Goal: Task Accomplishment & Management: Use online tool/utility

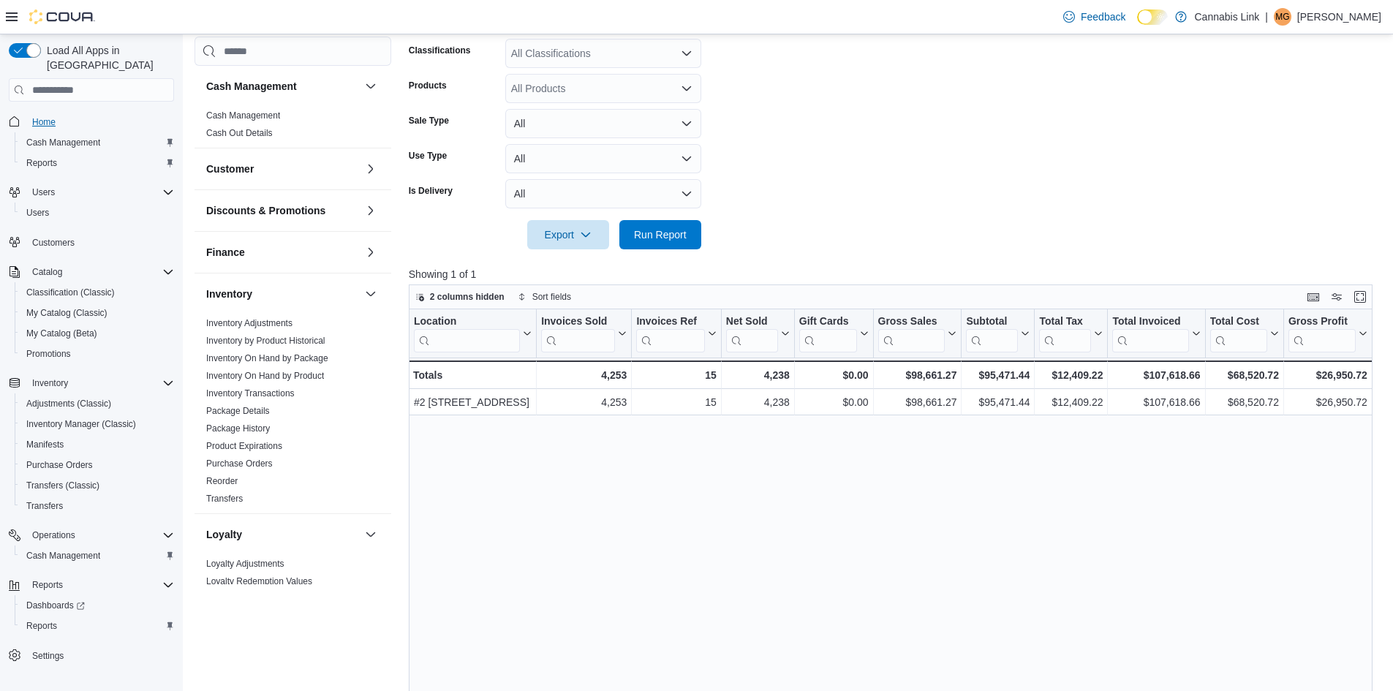
scroll to position [439, 0]
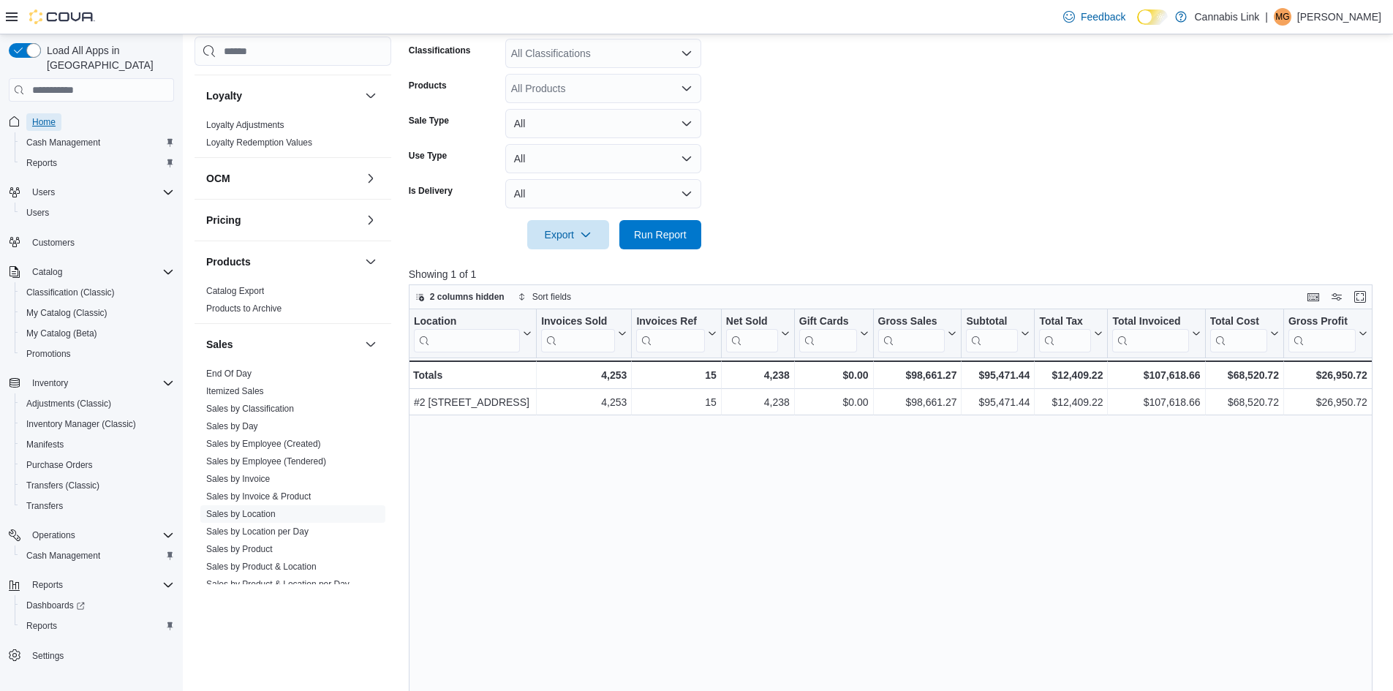
click at [49, 113] on span "Home" at bounding box center [43, 122] width 23 height 18
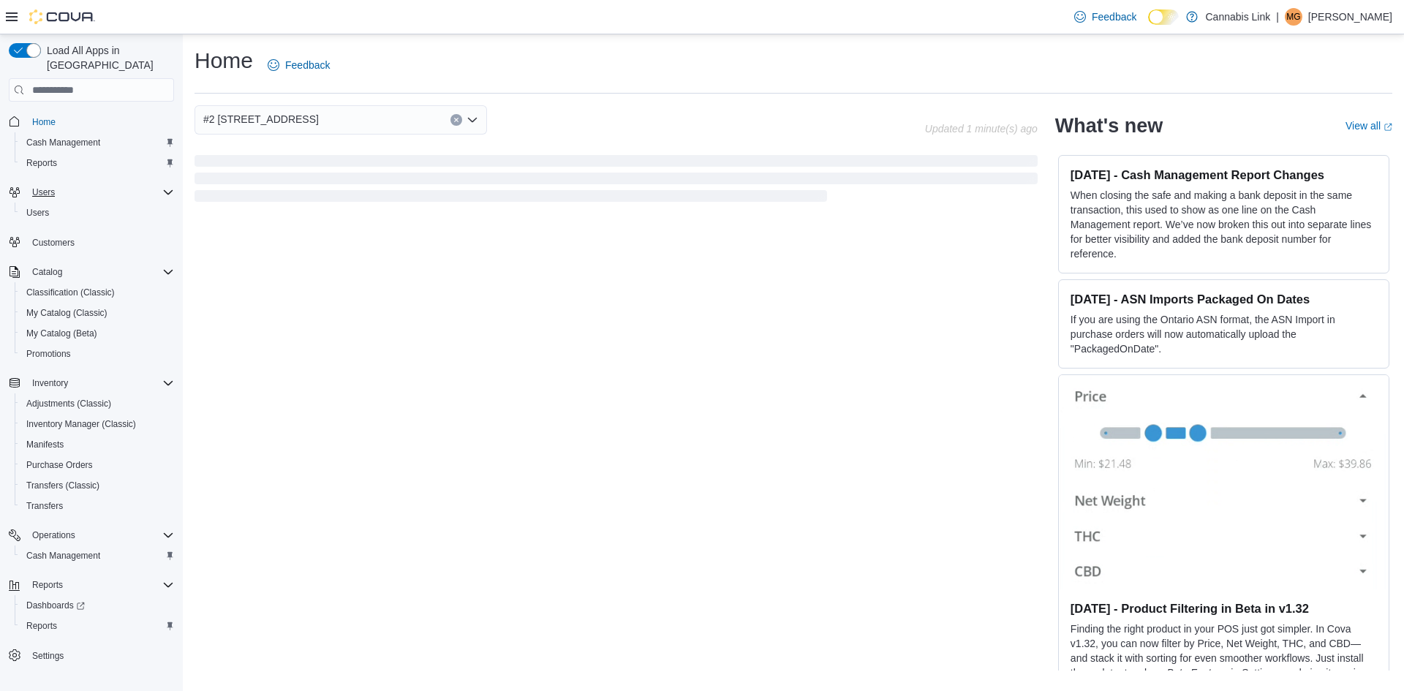
click at [129, 184] on div "Users" at bounding box center [100, 193] width 148 height 18
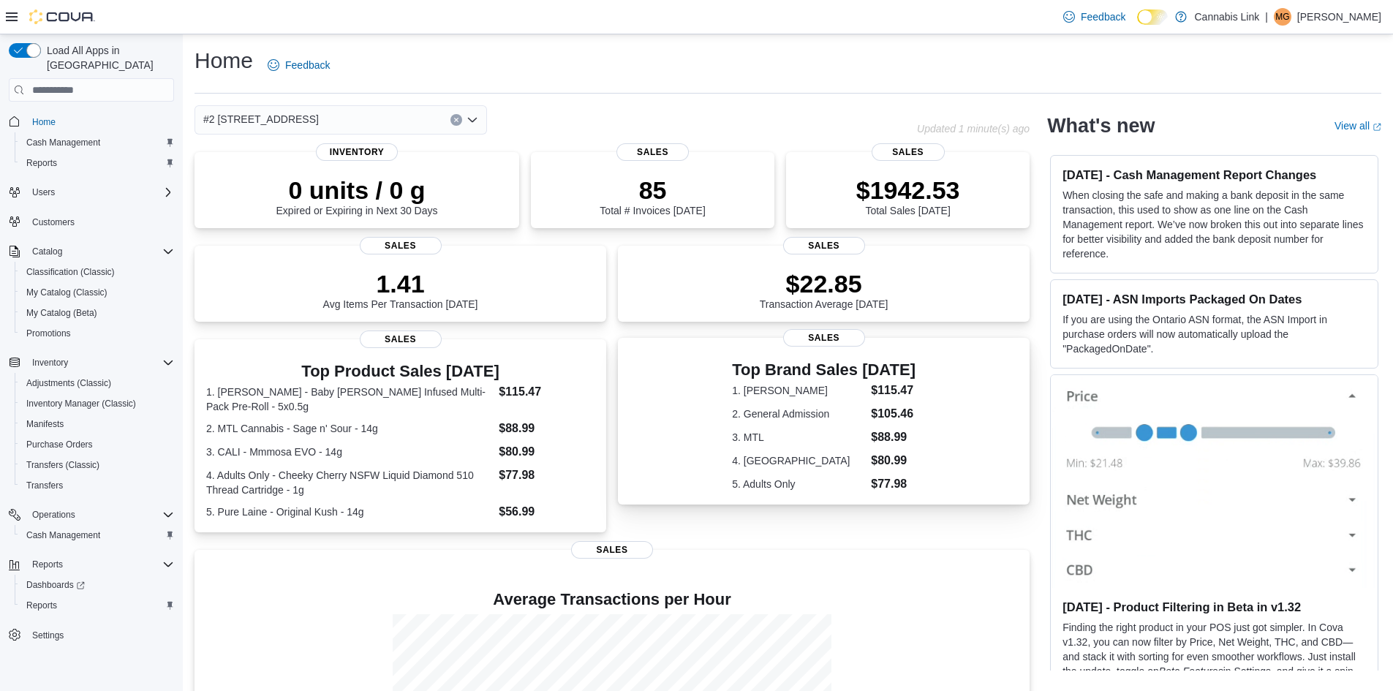
drag, startPoint x: 768, startPoint y: 264, endPoint x: 725, endPoint y: 393, distance: 136.4
drag, startPoint x: 725, startPoint y: 393, endPoint x: 625, endPoint y: 243, distance: 180.5
click at [625, 243] on div "0 units / 0 g Expired or Expiring in Next 30 Days Inventory 85 Total # Invoices…" at bounding box center [612, 498] width 835 height 693
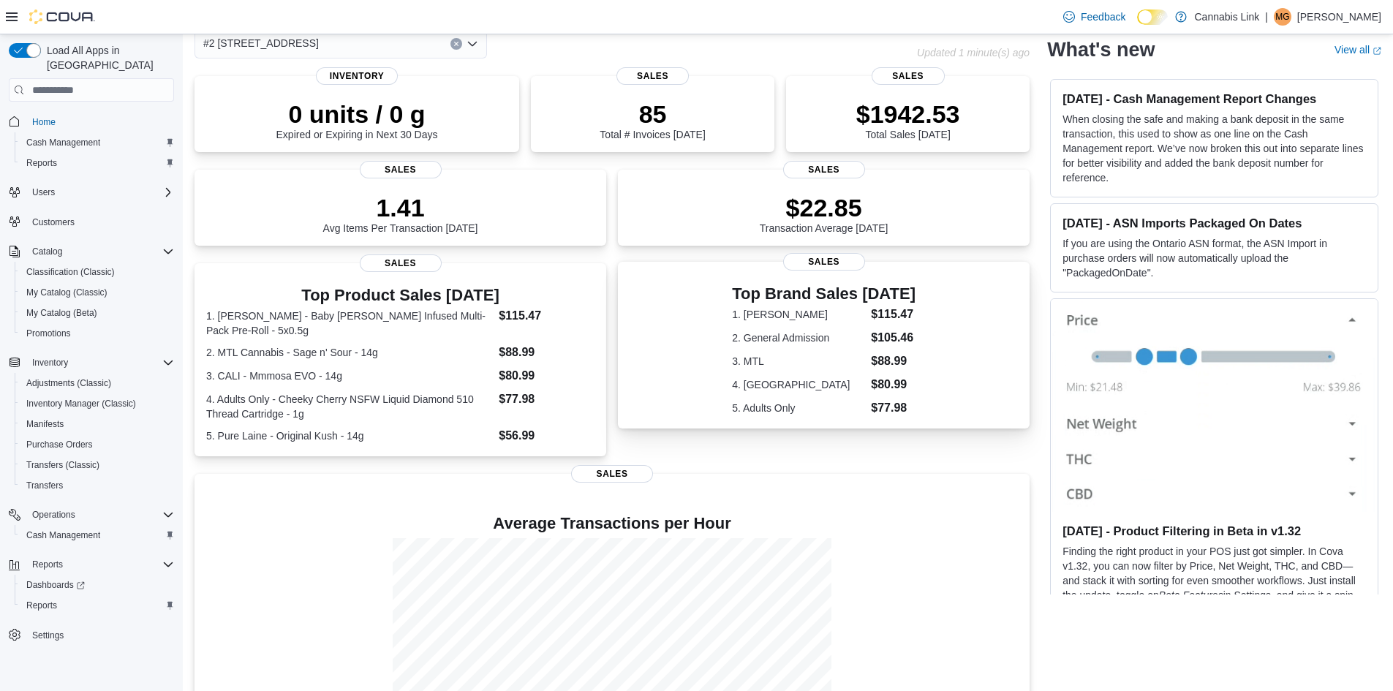
scroll to position [166, 0]
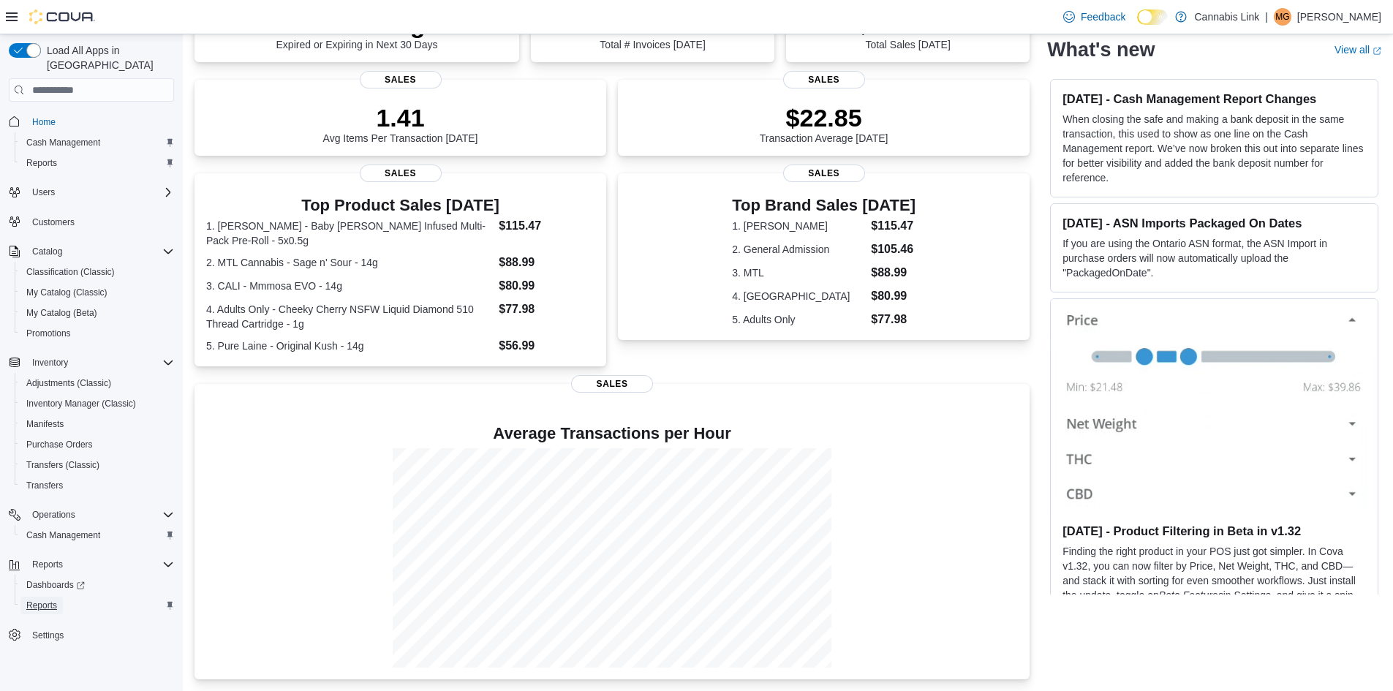
click at [41, 600] on span "Reports" at bounding box center [41, 606] width 31 height 12
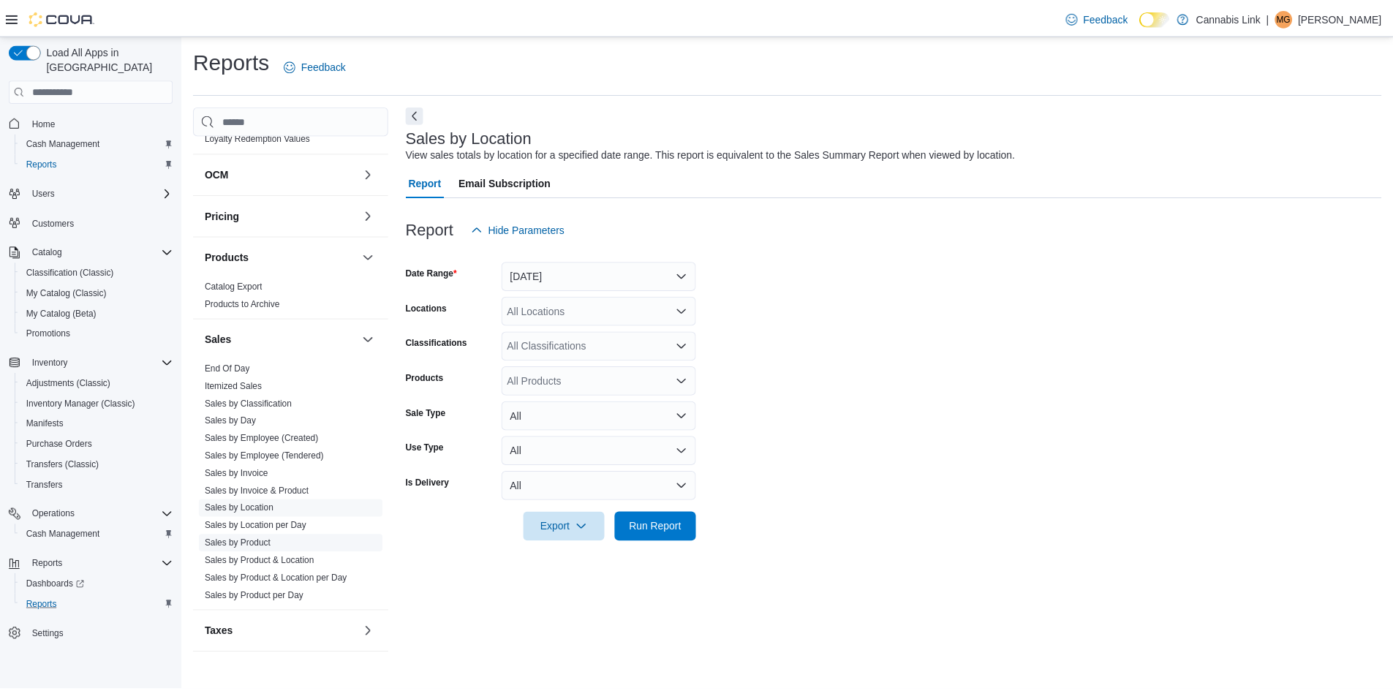
scroll to position [528, 0]
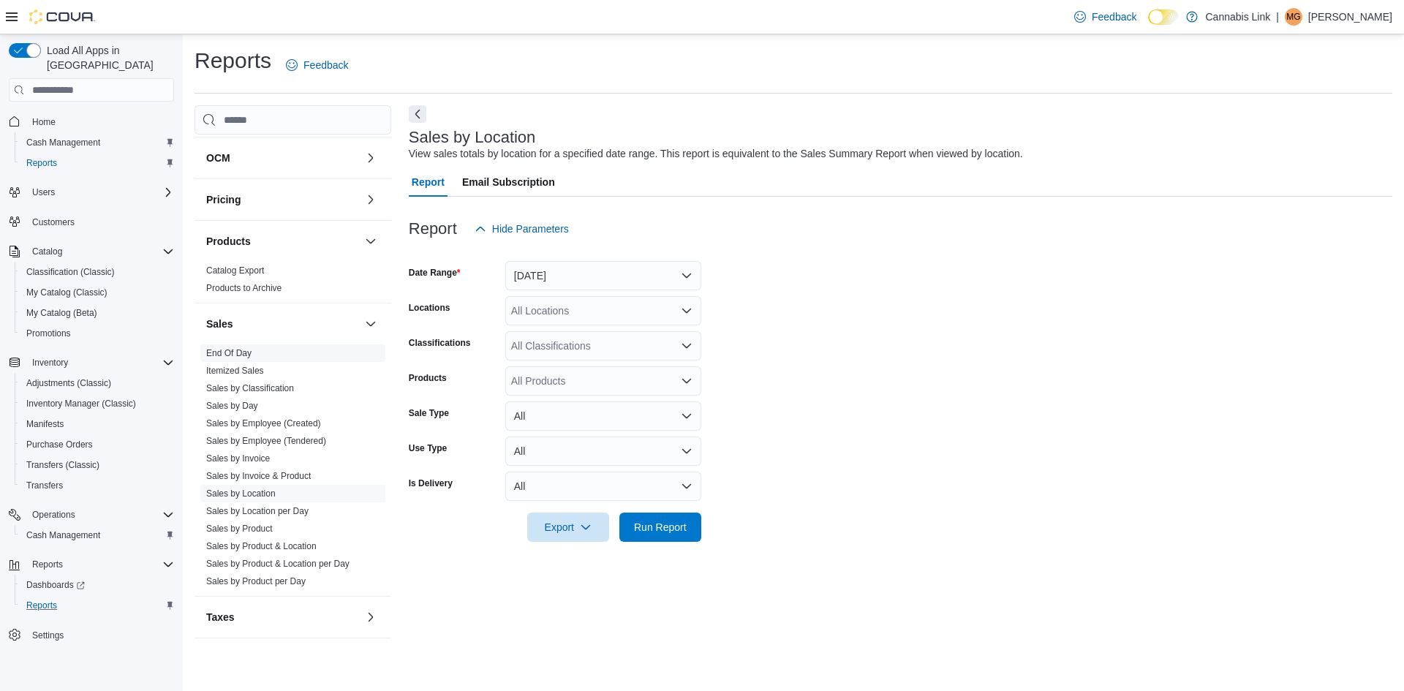
click at [230, 353] on link "End Of Day" at bounding box center [228, 353] width 45 height 10
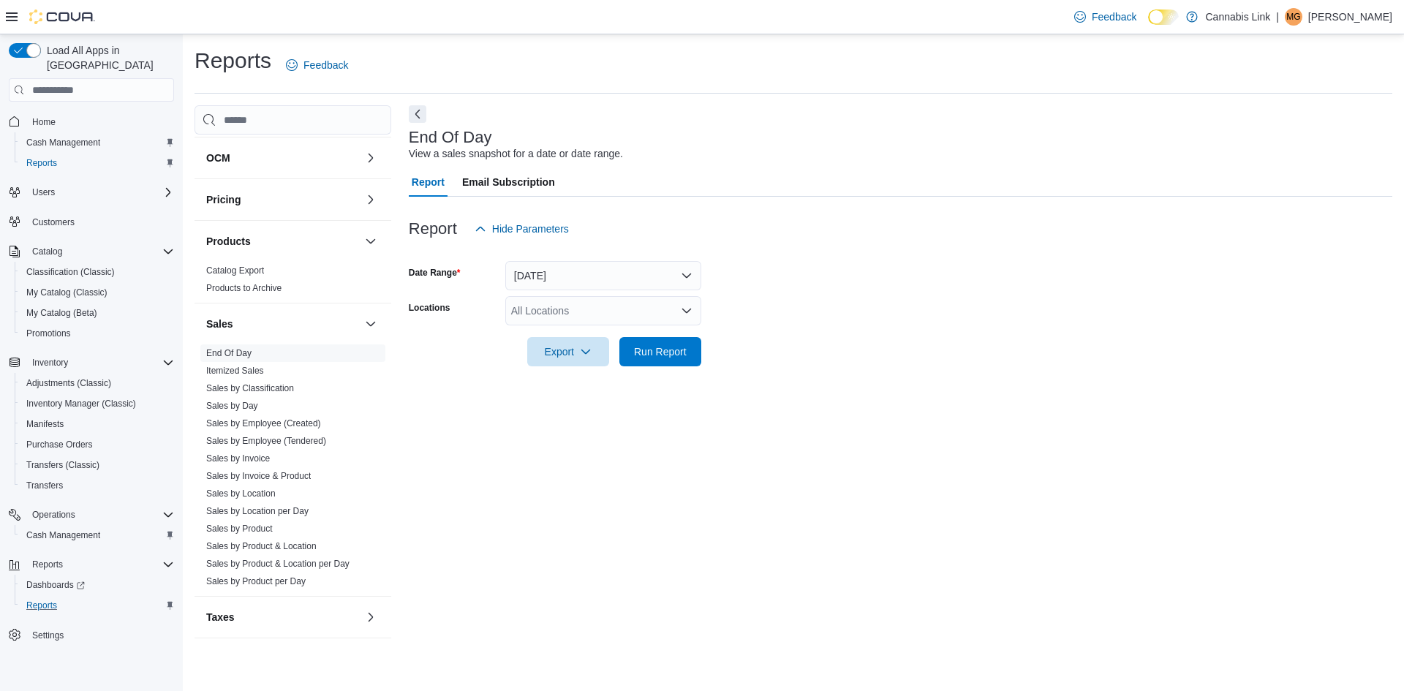
drag, startPoint x: 562, startPoint y: 309, endPoint x: 582, endPoint y: 324, distance: 25.2
click at [561, 310] on div "All Locations" at bounding box center [603, 310] width 196 height 29
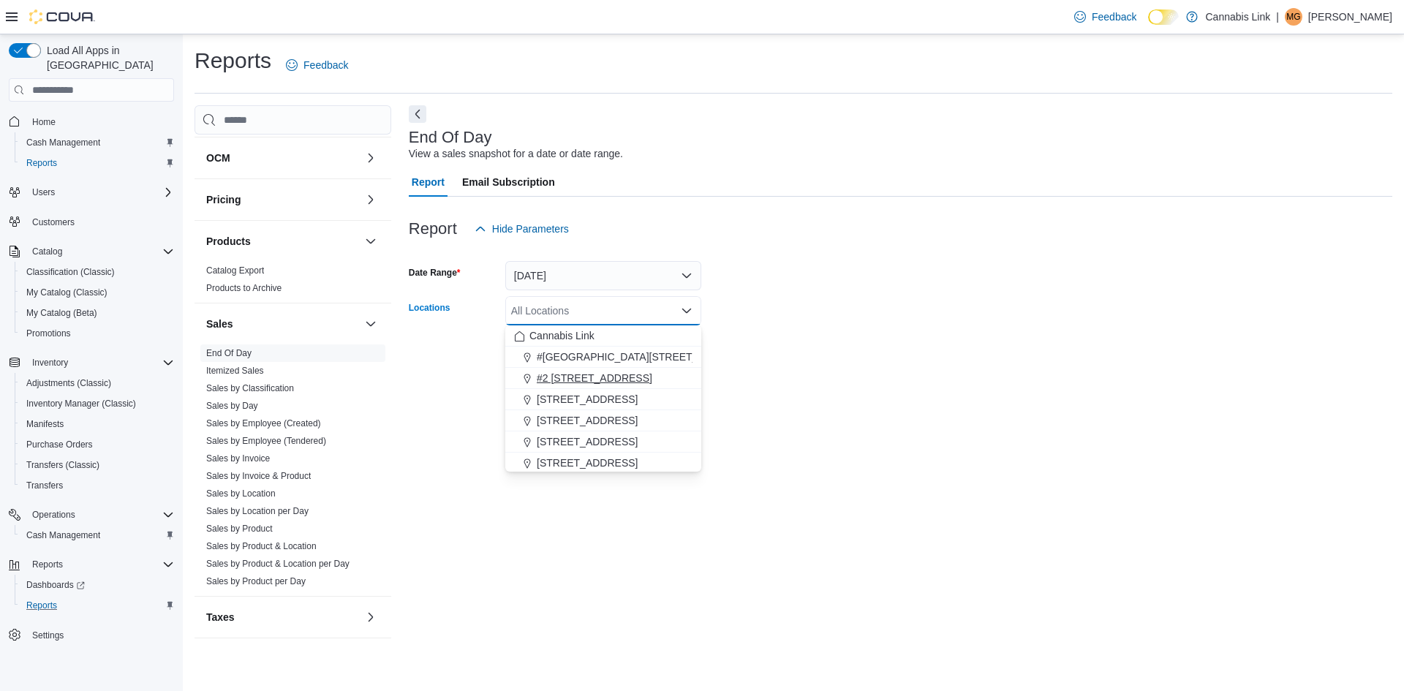
click at [573, 385] on button "#2 [STREET_ADDRESS]" at bounding box center [603, 378] width 196 height 21
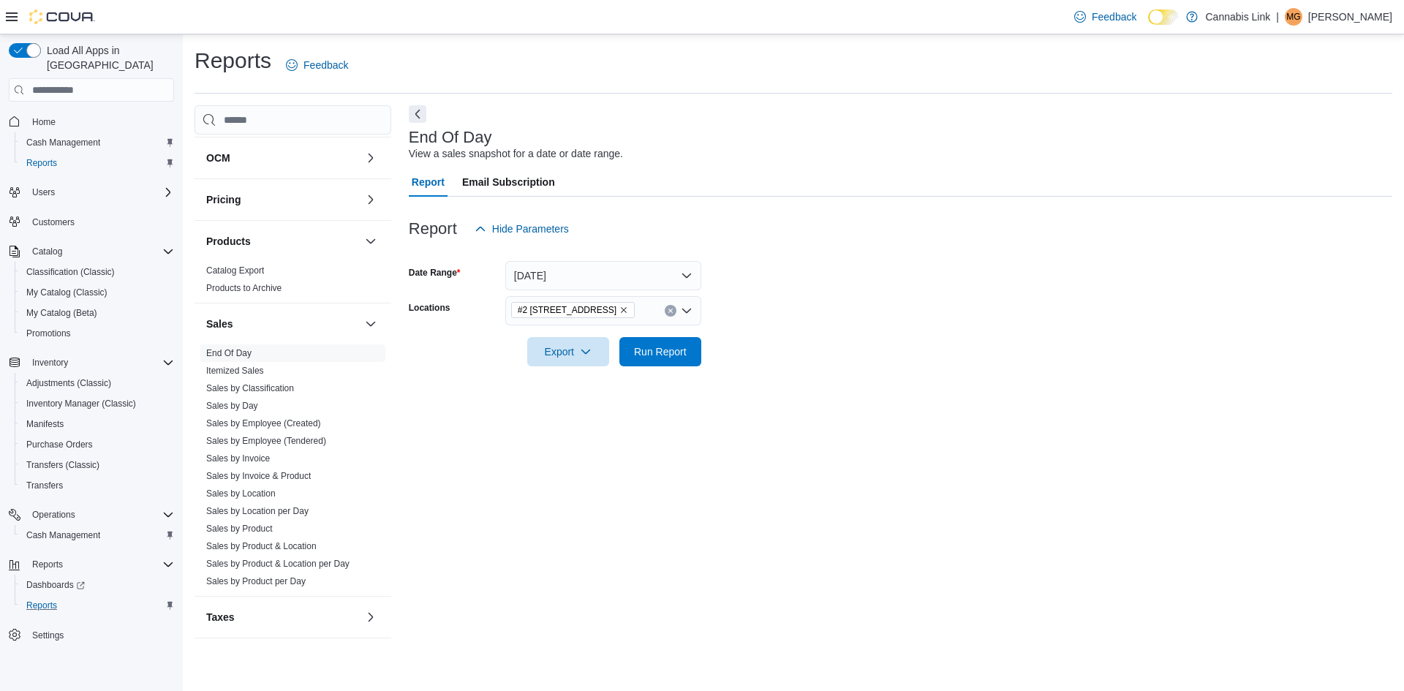
click at [752, 384] on div at bounding box center [901, 375] width 984 height 18
click at [666, 366] on span "Run Report" at bounding box center [660, 350] width 64 height 29
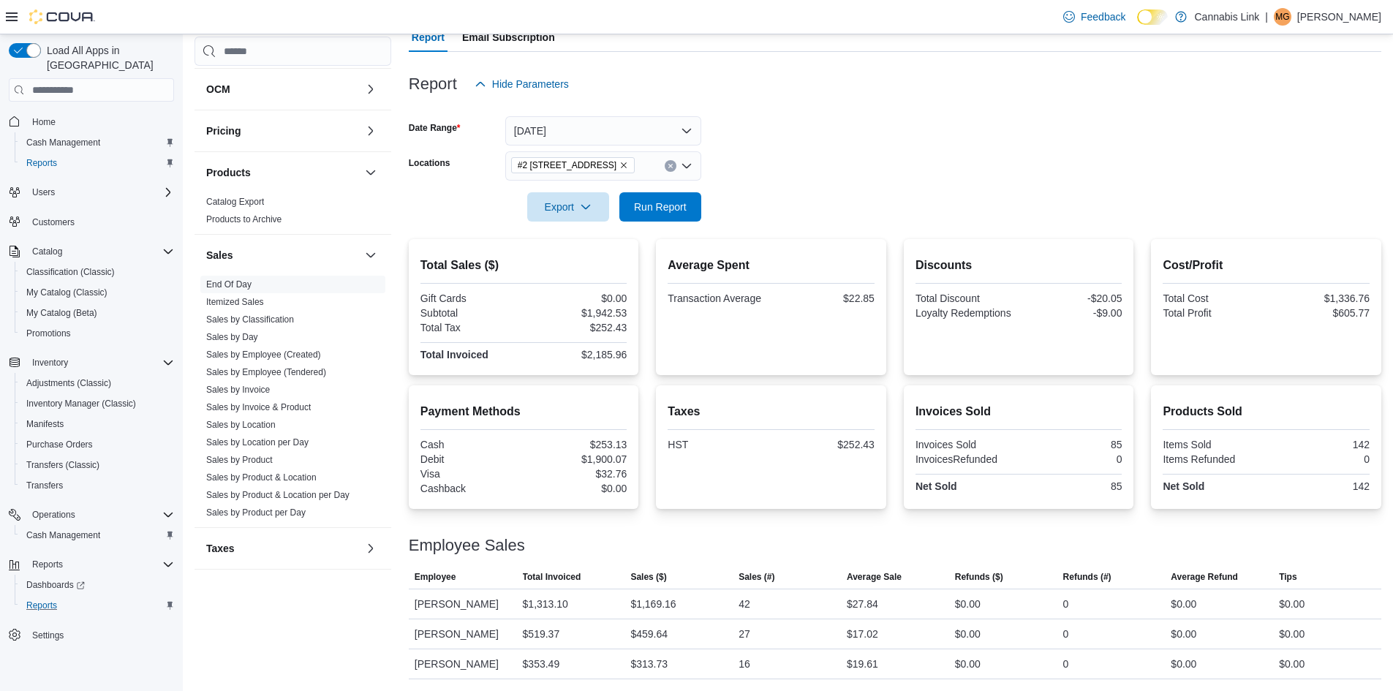
scroll to position [145, 0]
click at [744, 607] on div "42" at bounding box center [745, 604] width 12 height 18
click at [836, 528] on div at bounding box center [895, 528] width 973 height 18
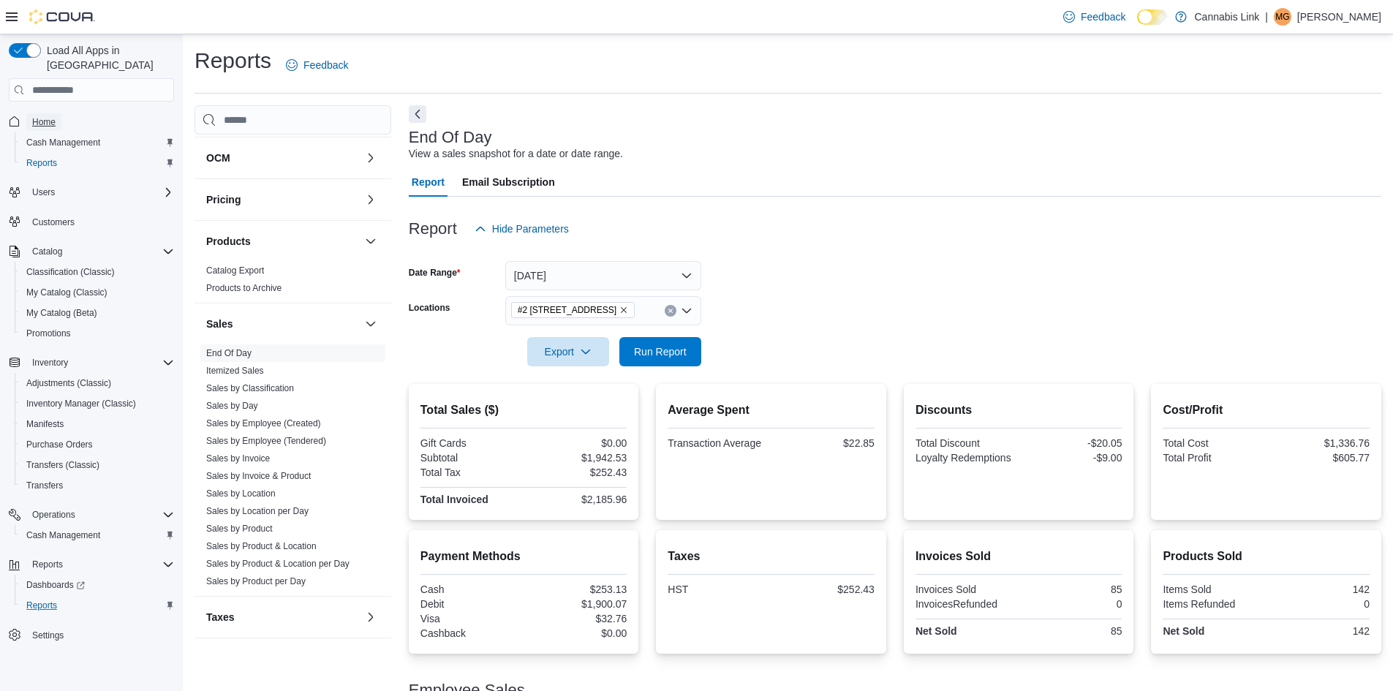
click at [56, 113] on link "Home" at bounding box center [43, 122] width 35 height 18
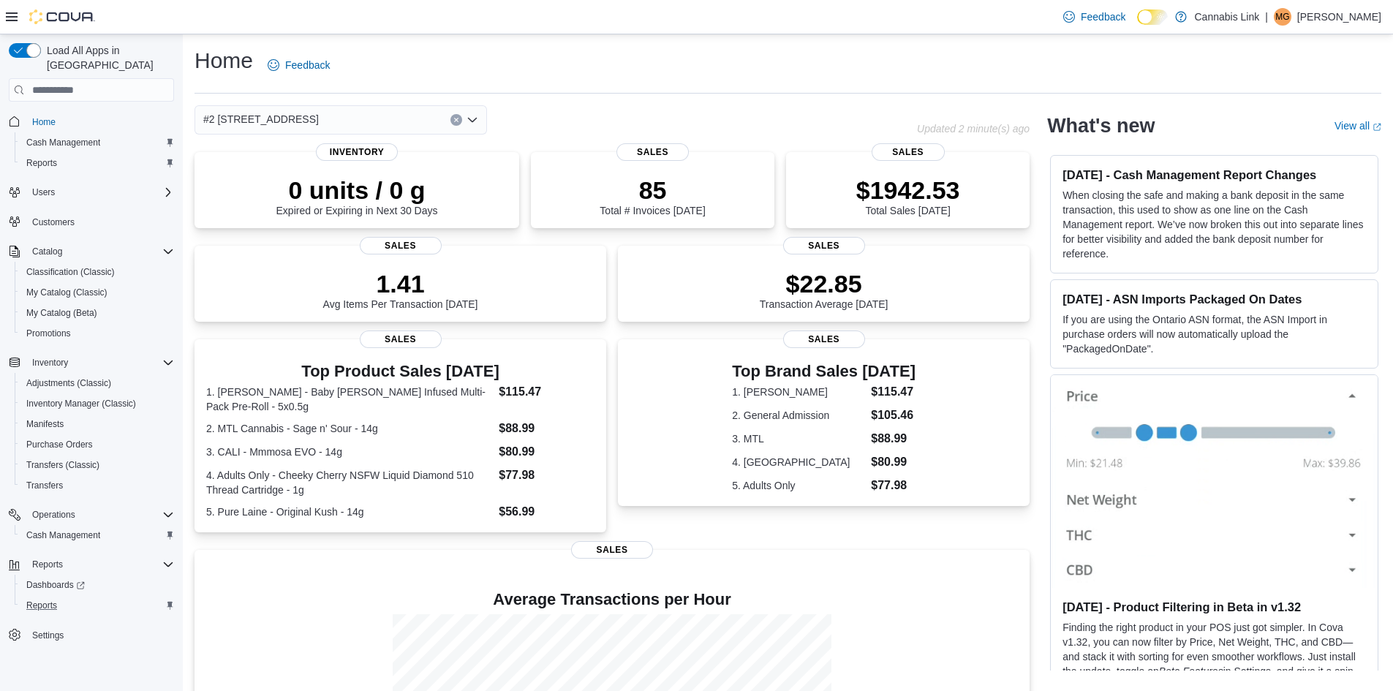
click at [453, 120] on button "Clear input" at bounding box center [456, 120] width 12 height 12
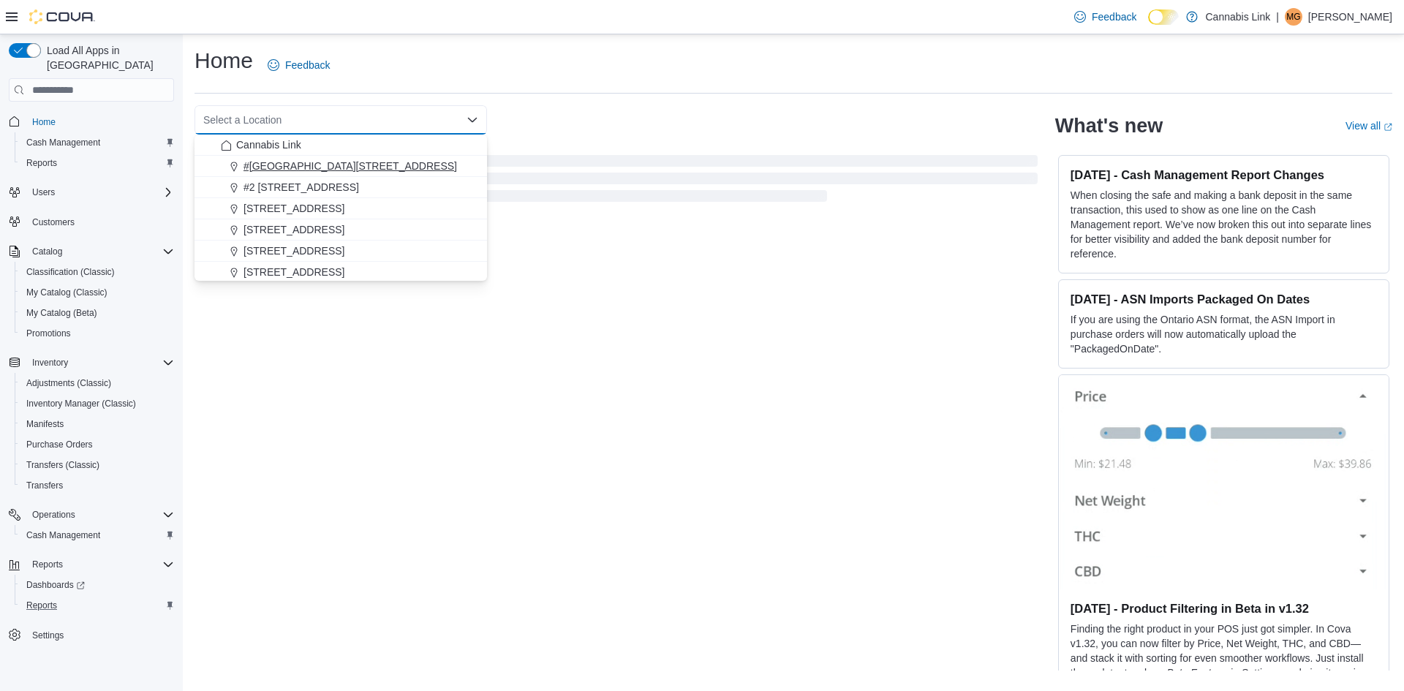
click at [336, 159] on span "#[GEOGRAPHIC_DATA][STREET_ADDRESS]" at bounding box center [351, 166] width 214 height 15
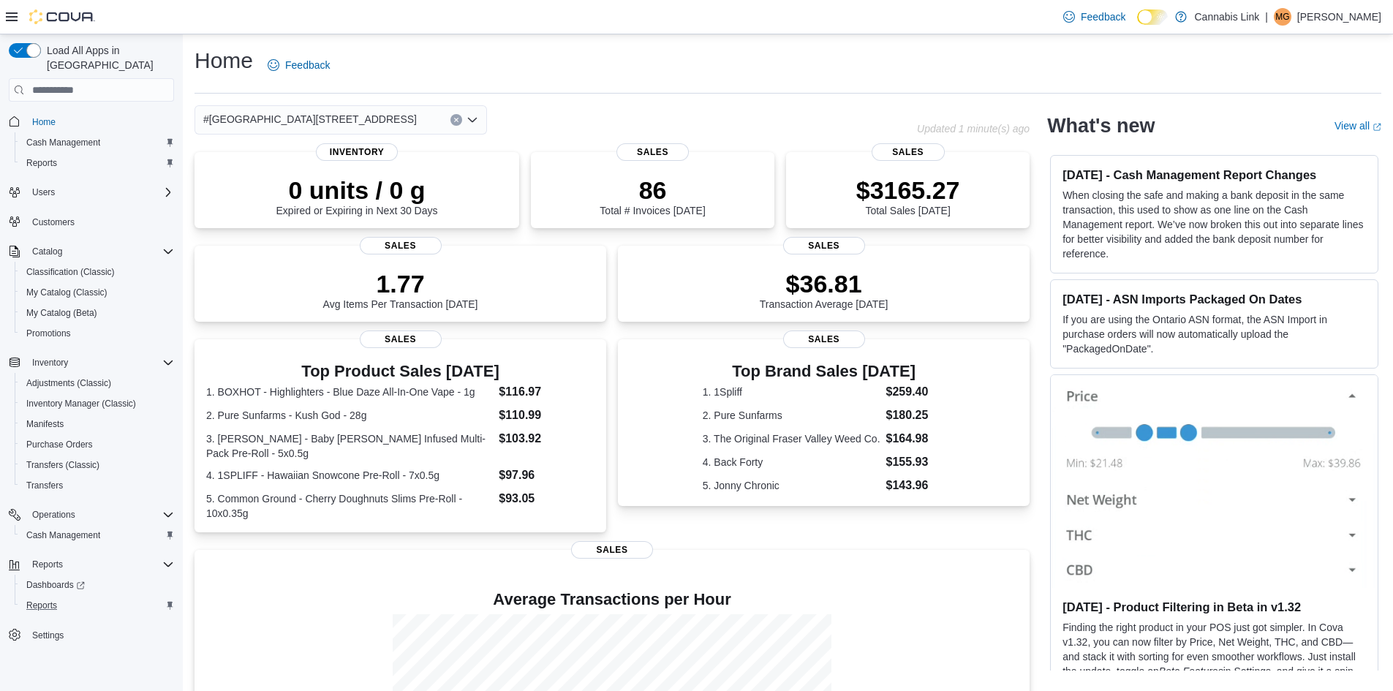
click at [448, 122] on div "#[GEOGRAPHIC_DATA][STREET_ADDRESS]" at bounding box center [341, 119] width 293 height 29
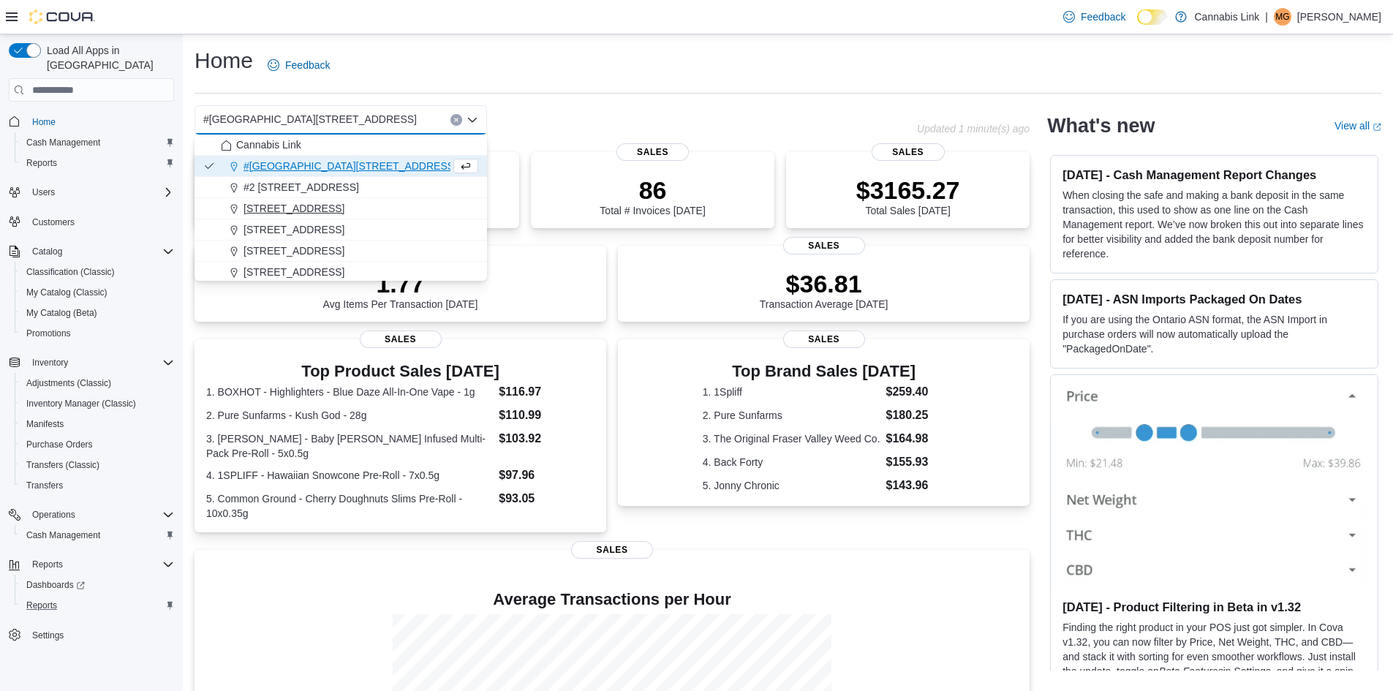
click at [412, 203] on div "[STREET_ADDRESS]" at bounding box center [349, 208] width 257 height 15
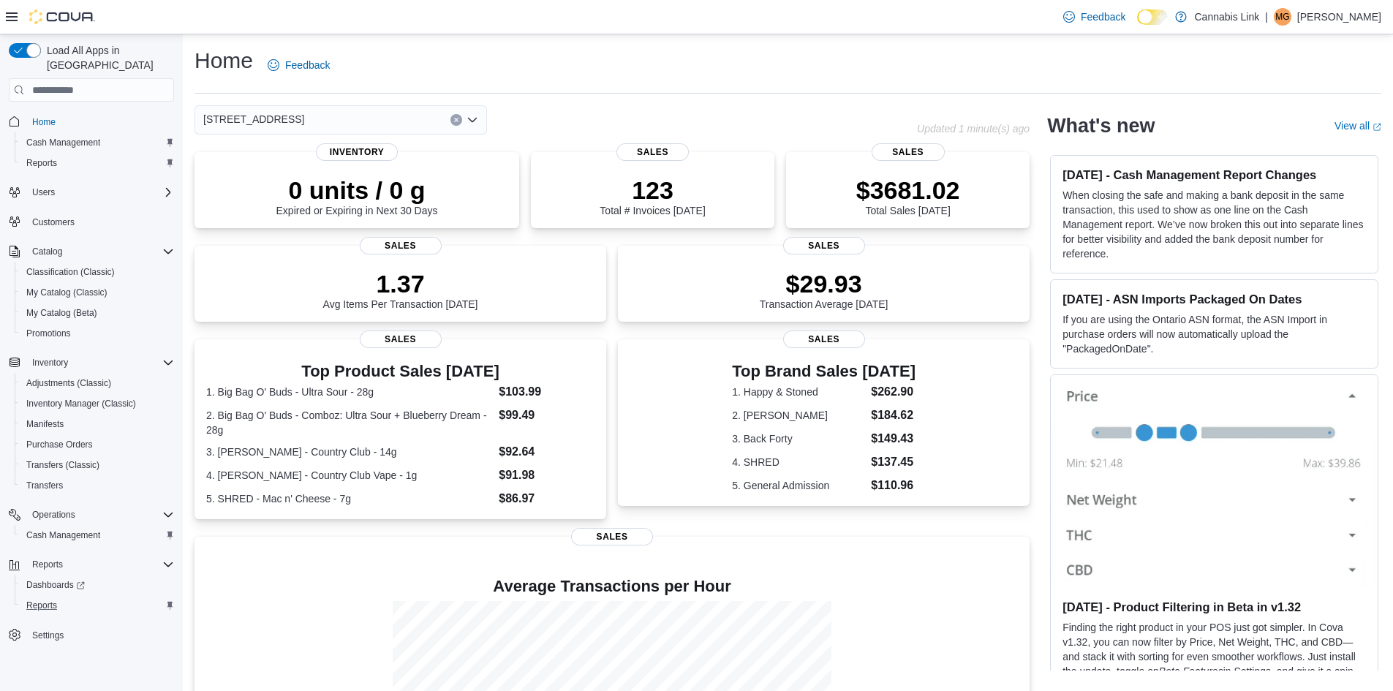
click at [459, 120] on icon "Clear input" at bounding box center [456, 120] width 6 height 6
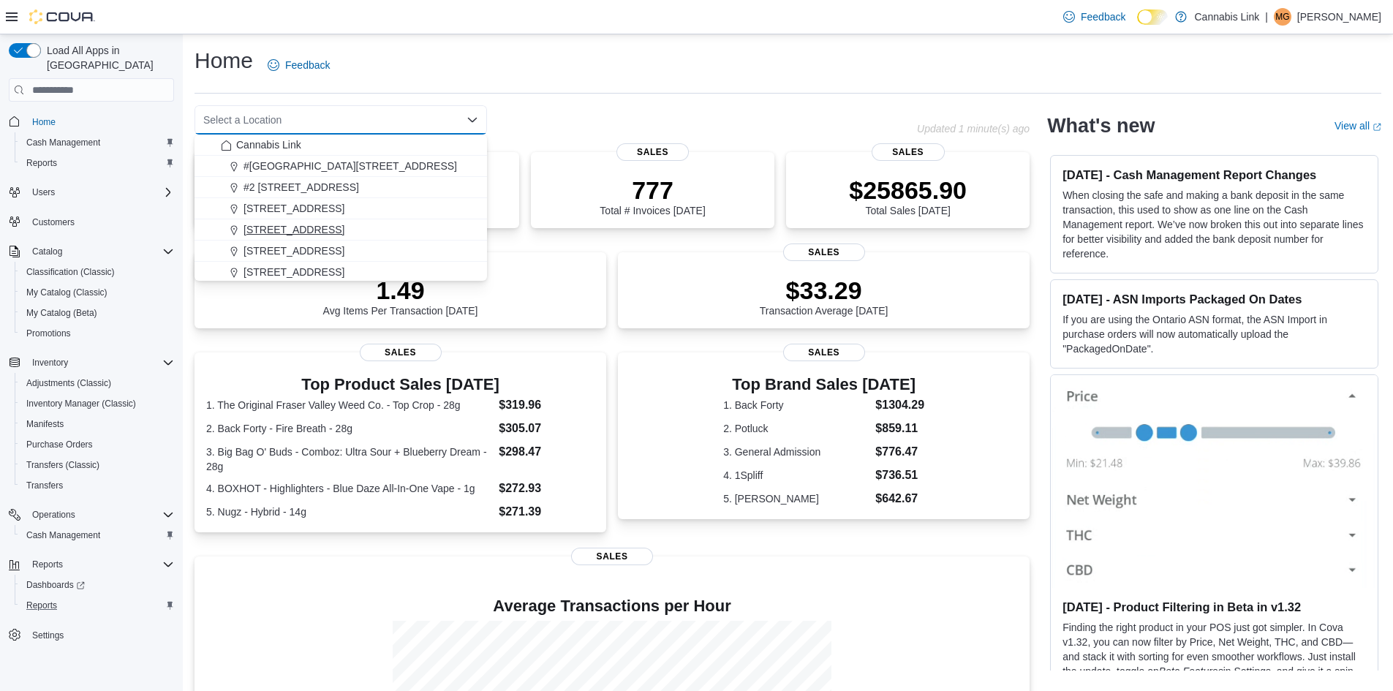
click at [424, 234] on div "[STREET_ADDRESS]" at bounding box center [349, 229] width 257 height 15
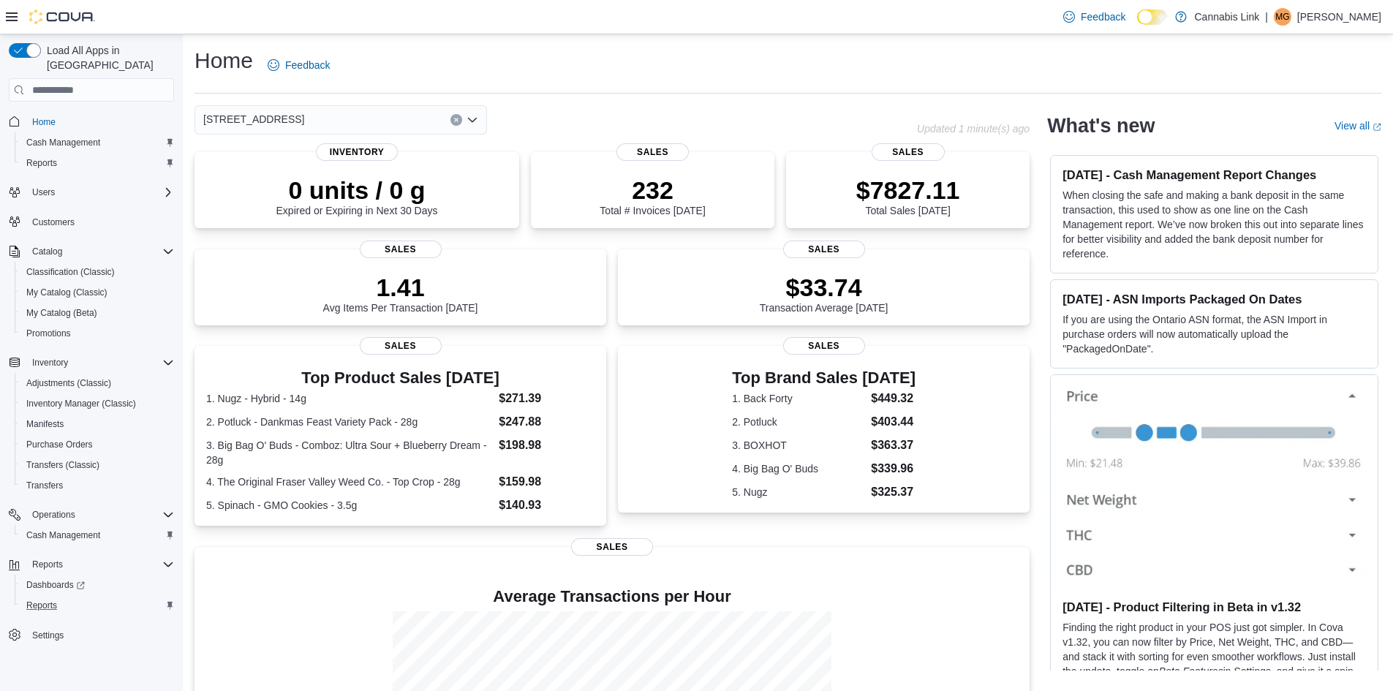
click at [456, 124] on button "Clear input" at bounding box center [456, 120] width 12 height 12
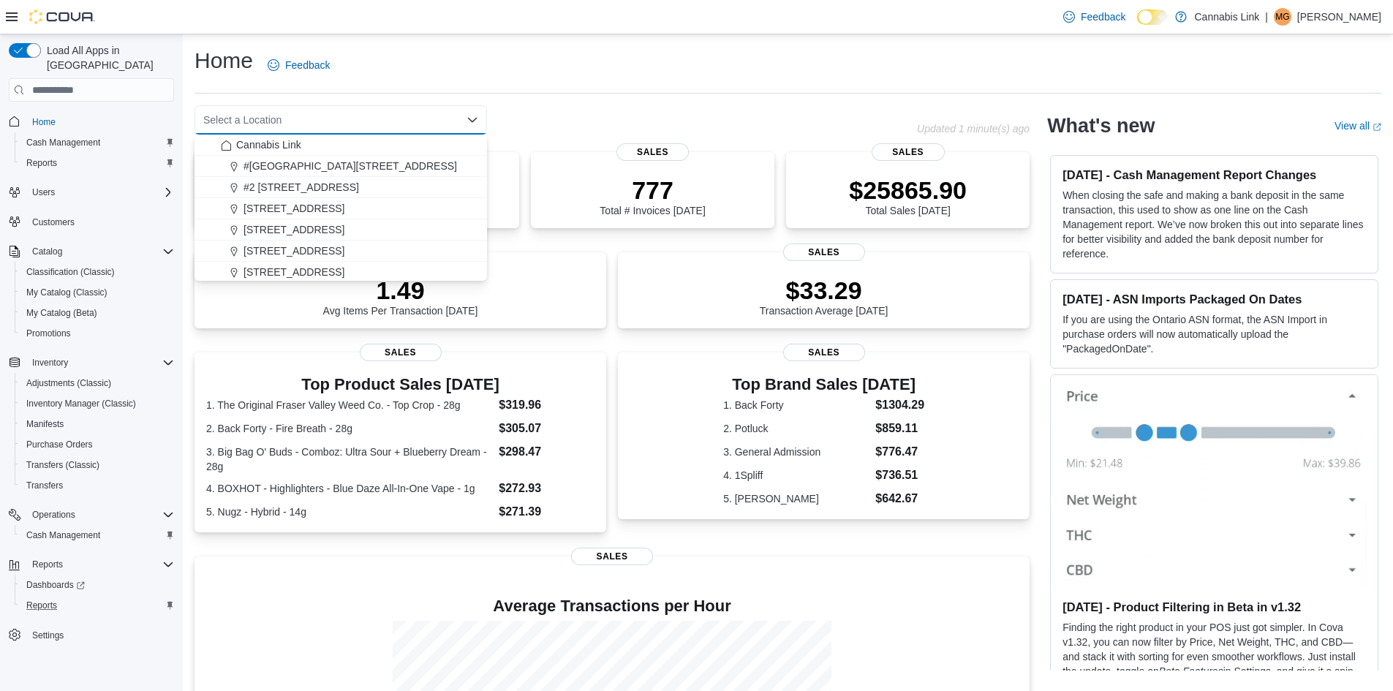
click at [331, 246] on span "[STREET_ADDRESS]" at bounding box center [294, 251] width 101 height 15
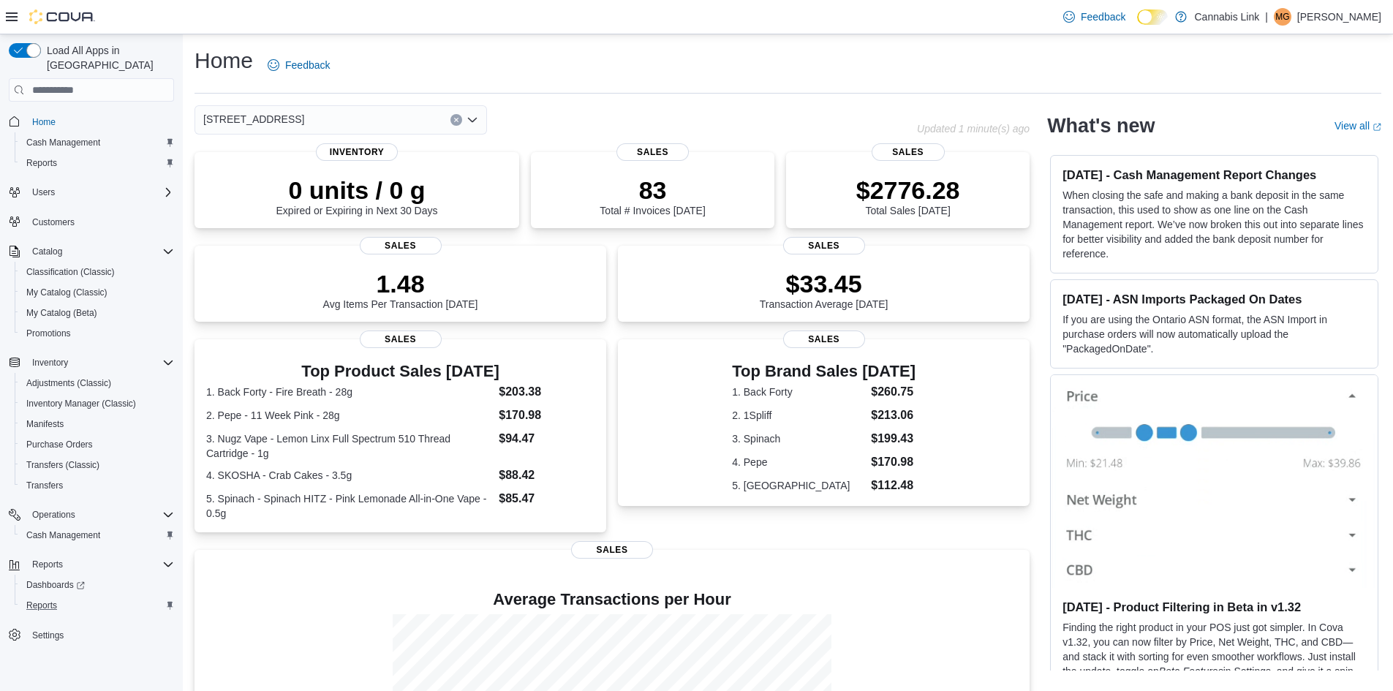
click at [458, 113] on div "[STREET_ADDRESS] Selected. [STREET_ADDRESS]. Press Backspace to delete [STREET_…" at bounding box center [341, 119] width 293 height 29
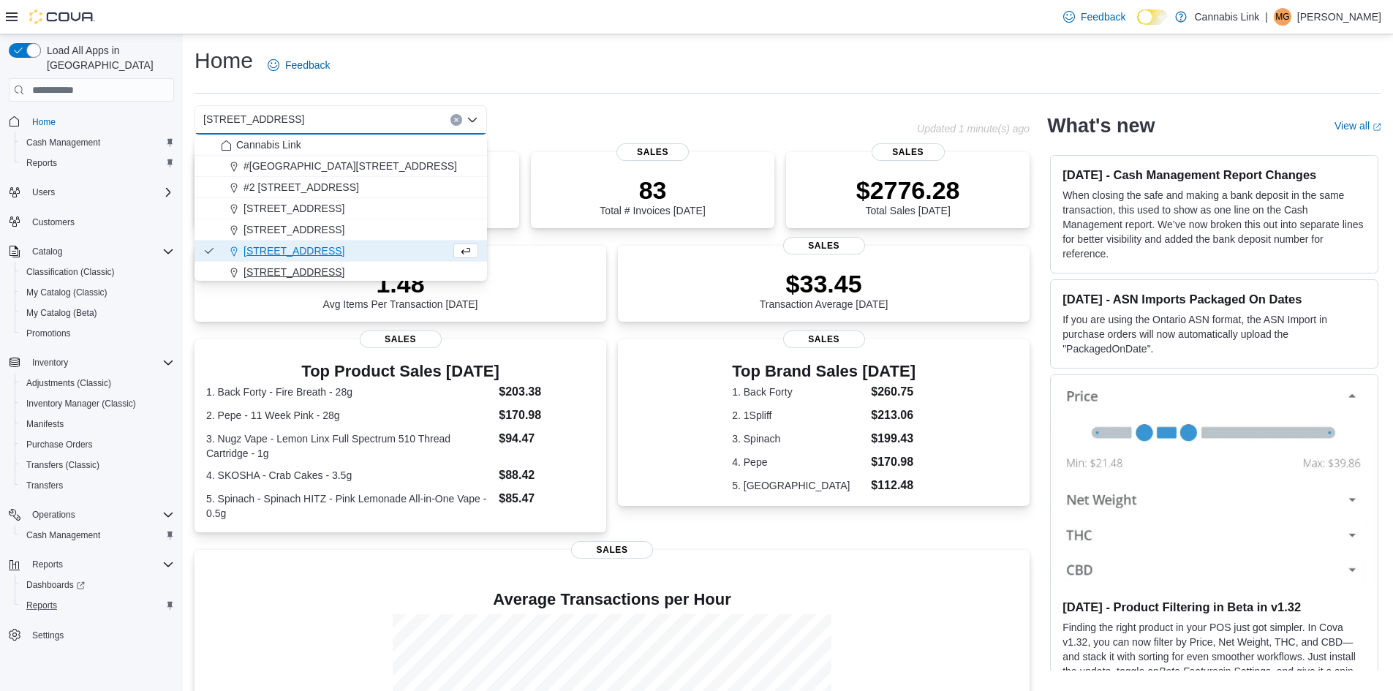
click at [344, 267] on span "[STREET_ADDRESS]" at bounding box center [294, 272] width 101 height 15
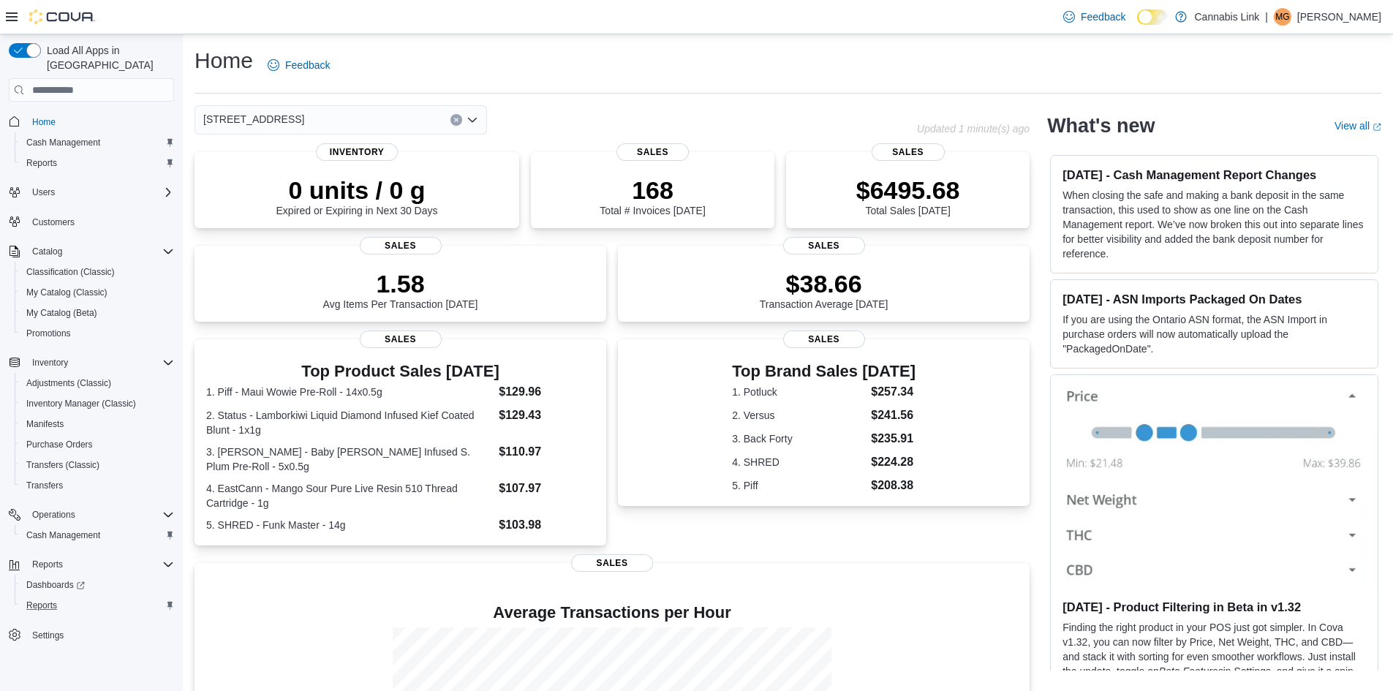
click at [457, 116] on button "Clear input" at bounding box center [456, 120] width 12 height 12
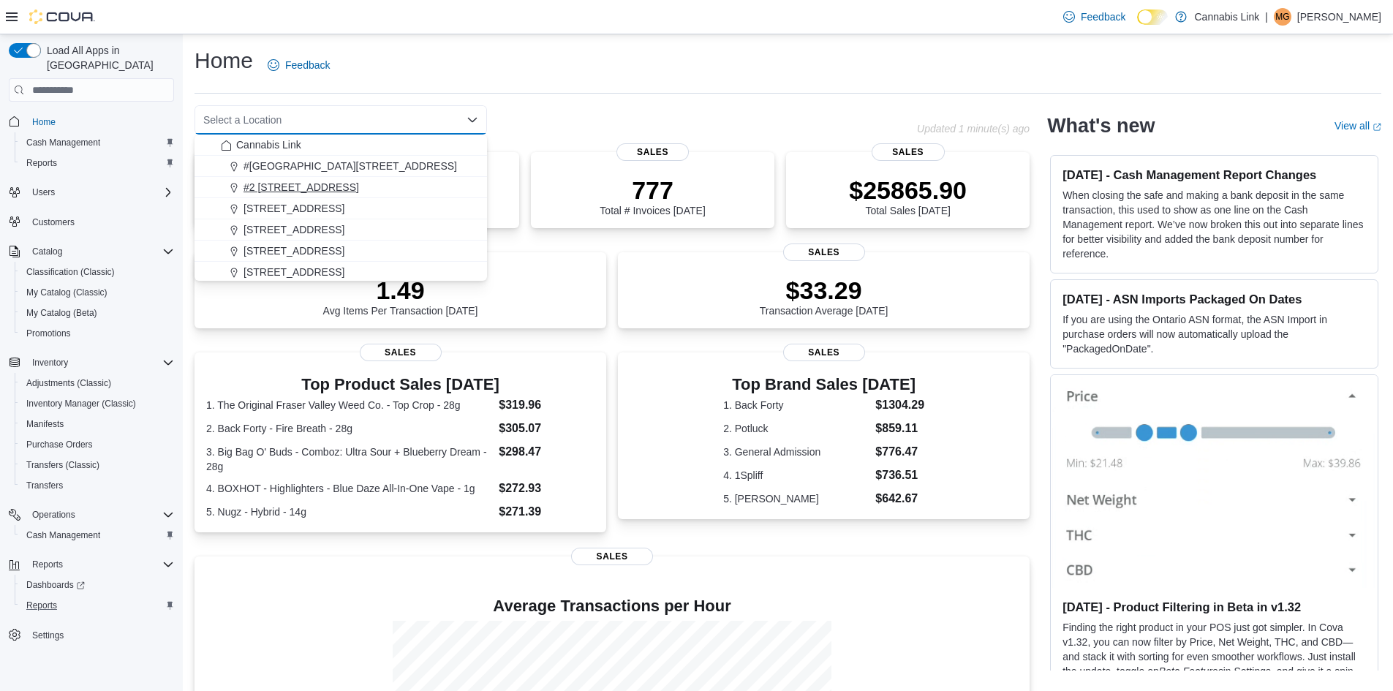
click at [306, 188] on span "#2 [STREET_ADDRESS]" at bounding box center [302, 187] width 116 height 15
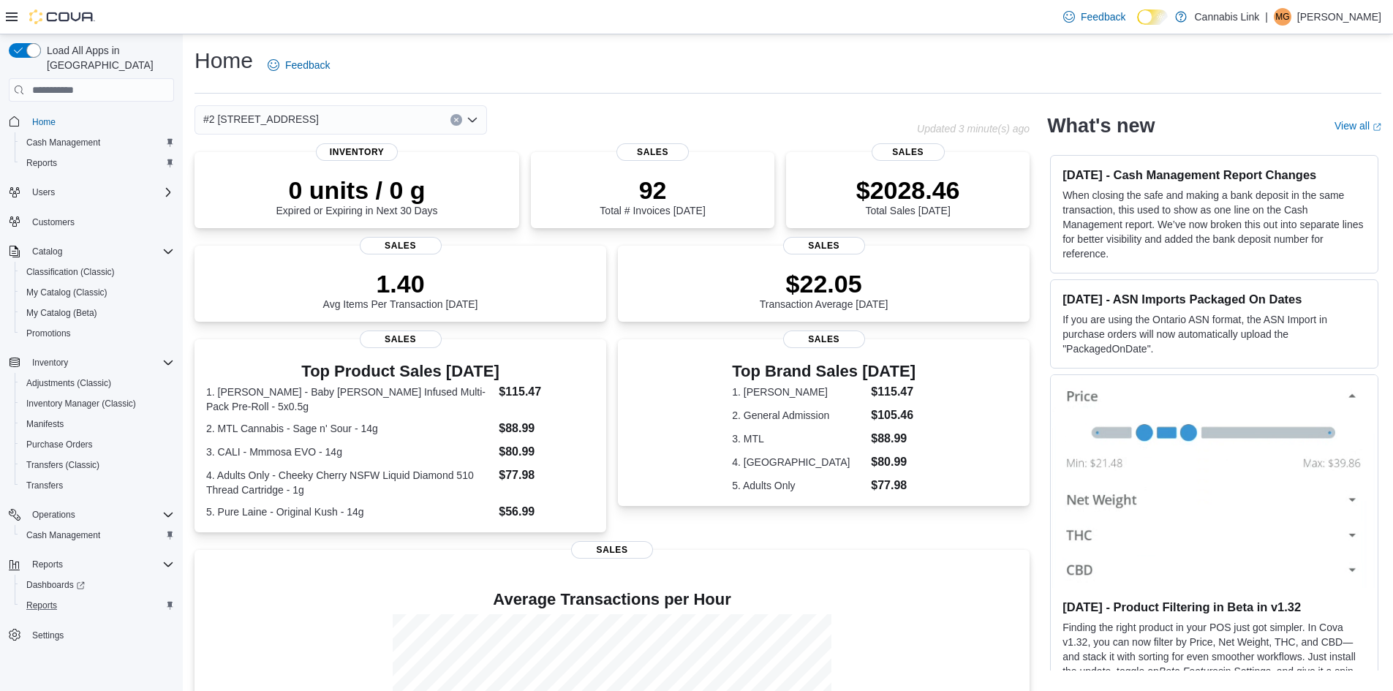
click at [450, 77] on div "Home Feedback" at bounding box center [788, 65] width 1187 height 38
drag, startPoint x: 631, startPoint y: 84, endPoint x: 569, endPoint y: 27, distance: 84.4
click at [569, 29] on div "Feedback Dark Mode Cannabis Link | MG [PERSON_NAME]" at bounding box center [696, 17] width 1393 height 34
click at [331, 120] on div "#2 [STREET_ADDRESS]" at bounding box center [341, 119] width 293 height 29
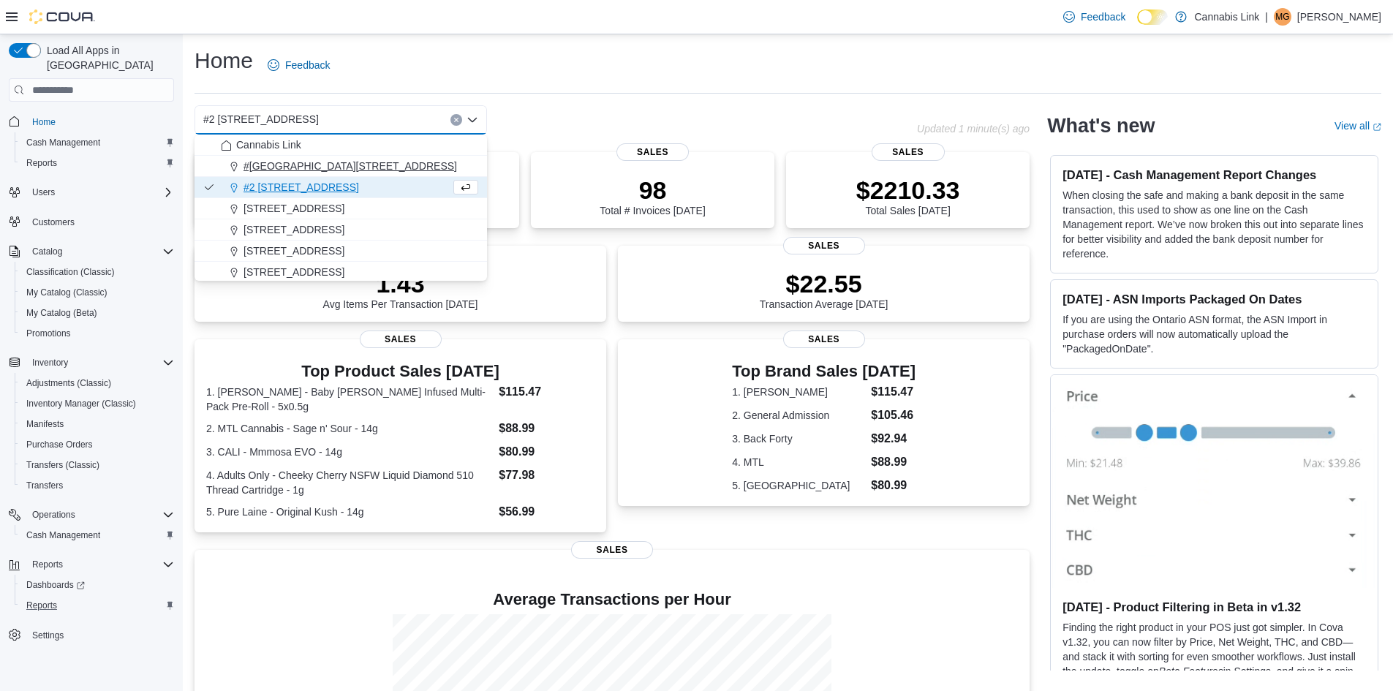
click at [332, 167] on span "#[GEOGRAPHIC_DATA][STREET_ADDRESS]" at bounding box center [351, 166] width 214 height 15
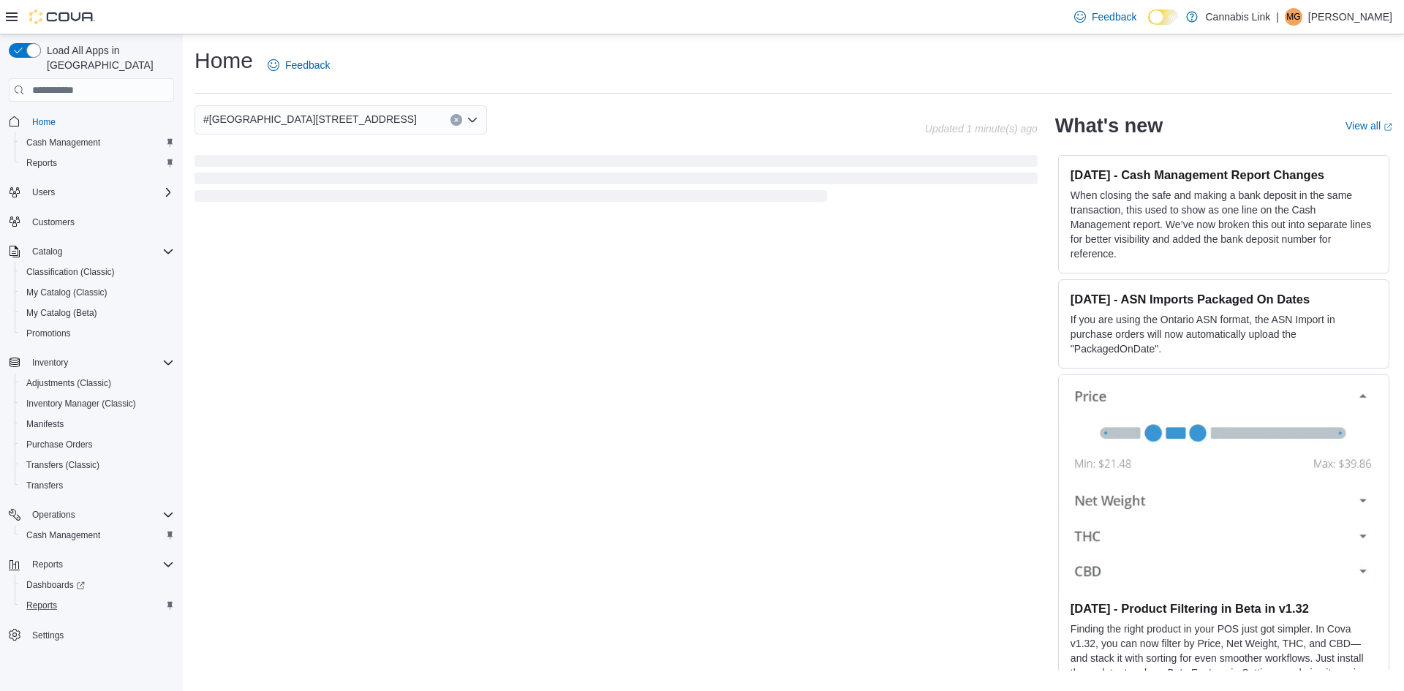
click at [346, 132] on div "#[GEOGRAPHIC_DATA][STREET_ADDRESS]" at bounding box center [341, 119] width 293 height 29
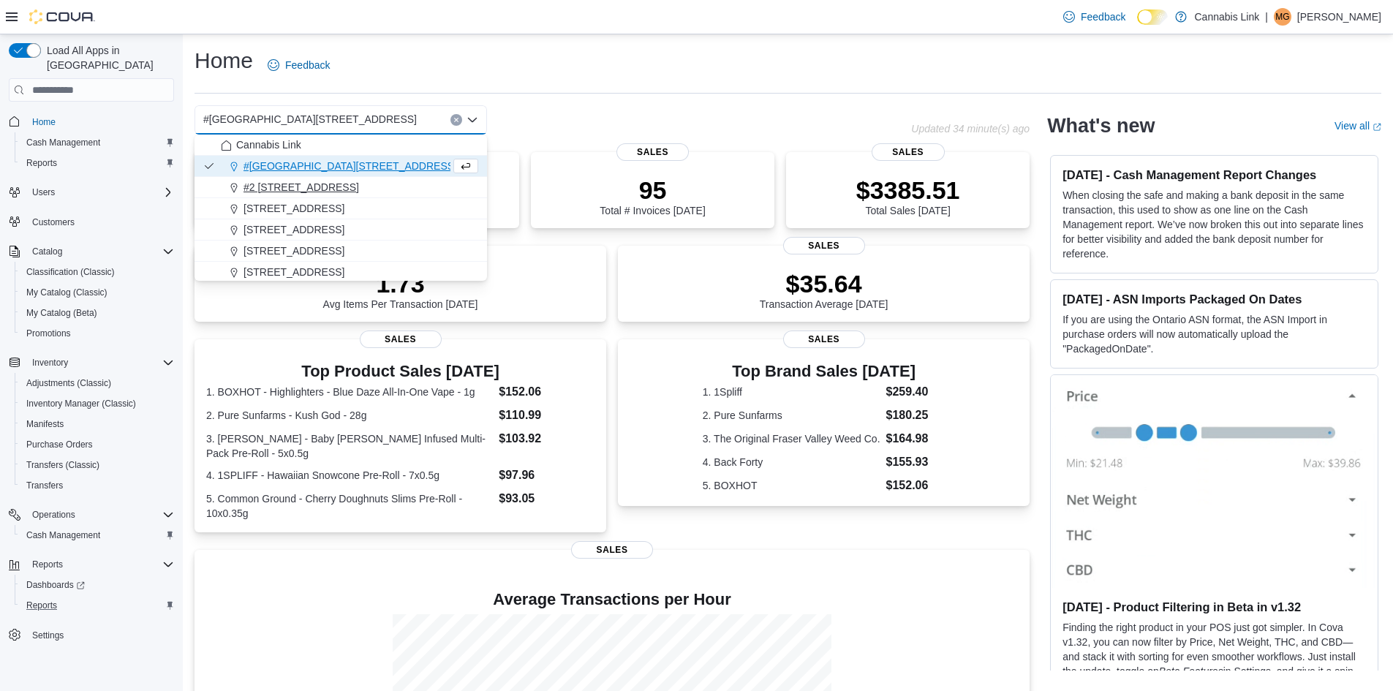
click at [333, 184] on span "#2 [STREET_ADDRESS]" at bounding box center [302, 187] width 116 height 15
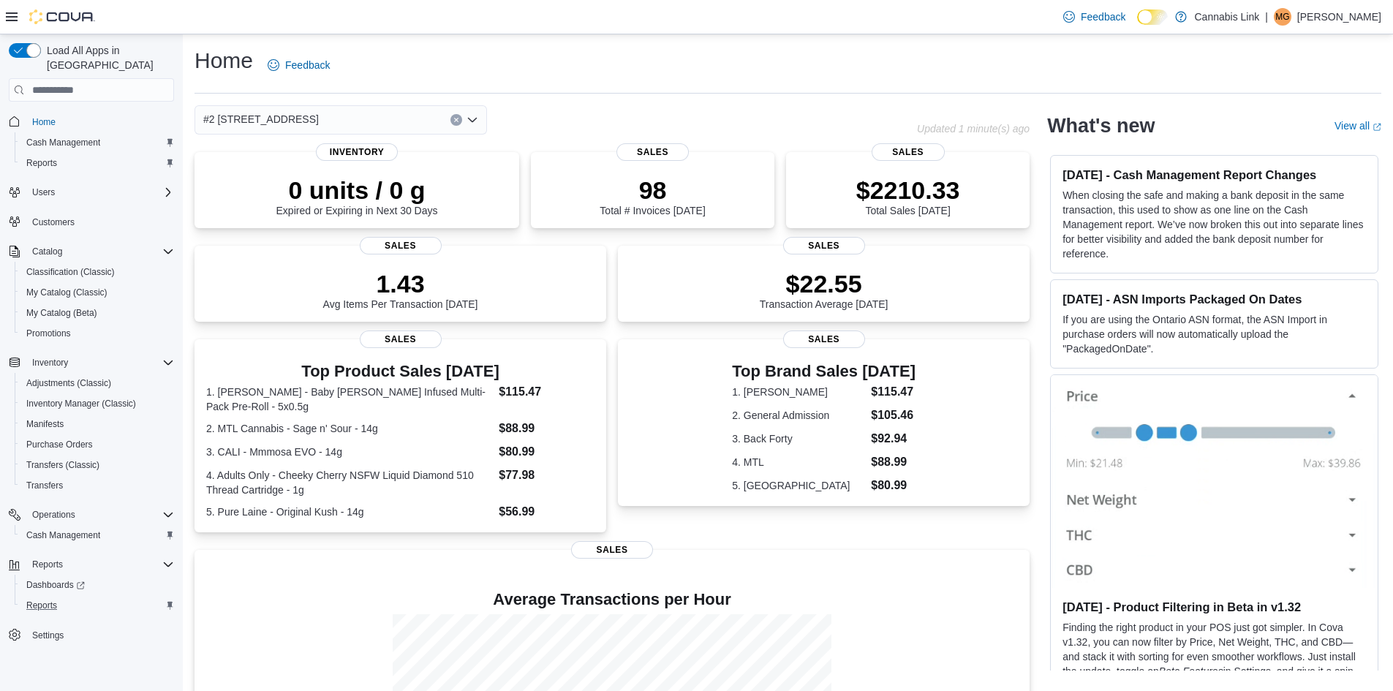
click at [352, 121] on div "#2 [STREET_ADDRESS] Combo box. Selected. #2 [STREET_ADDRESS] Press Backspace to…" at bounding box center [341, 119] width 293 height 29
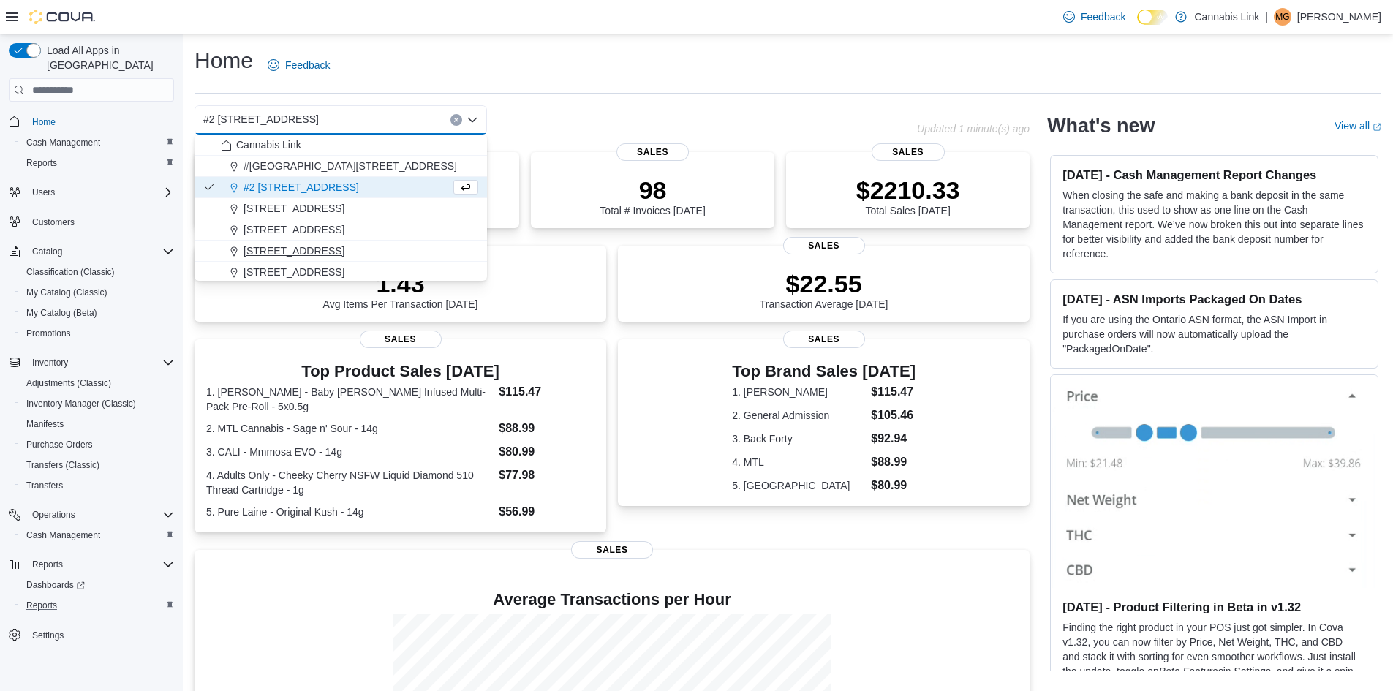
click at [324, 258] on button "[STREET_ADDRESS]" at bounding box center [341, 251] width 293 height 21
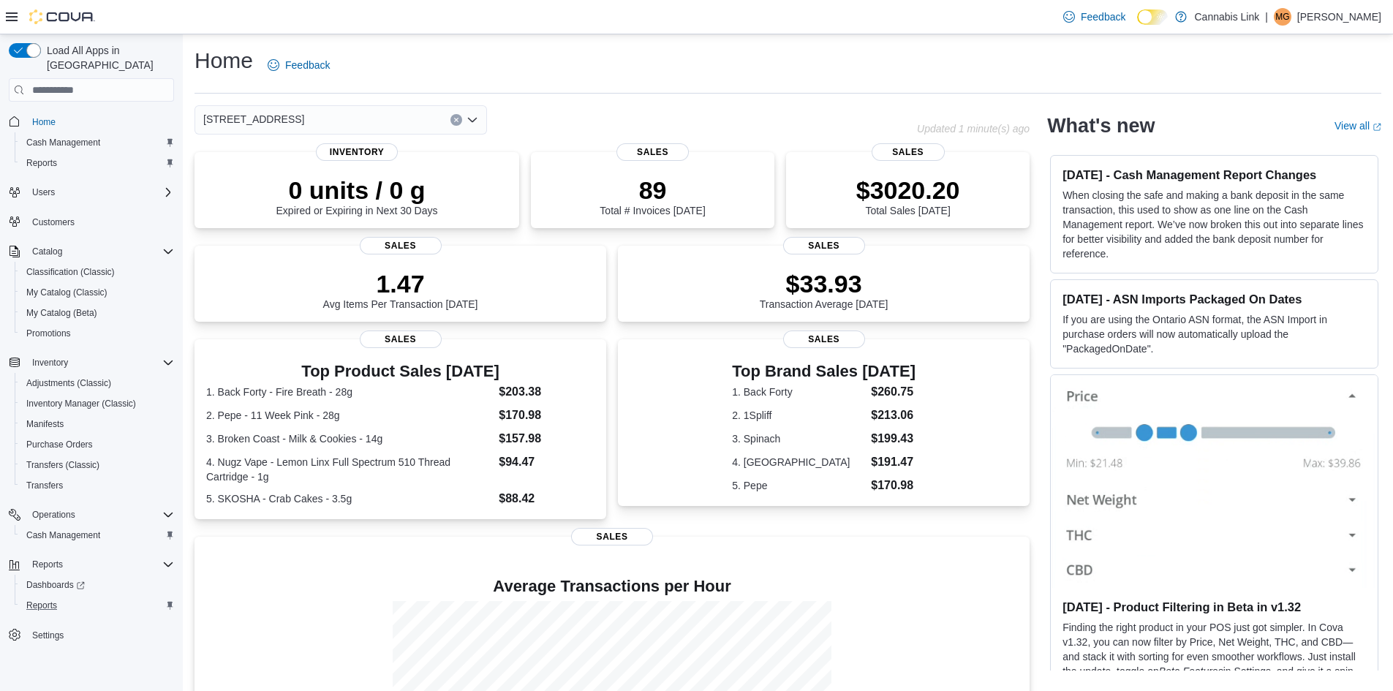
click at [331, 124] on div "[STREET_ADDRESS] Selected. [STREET_ADDRESS]. Press Backspace to delete [STREET_…" at bounding box center [341, 119] width 293 height 29
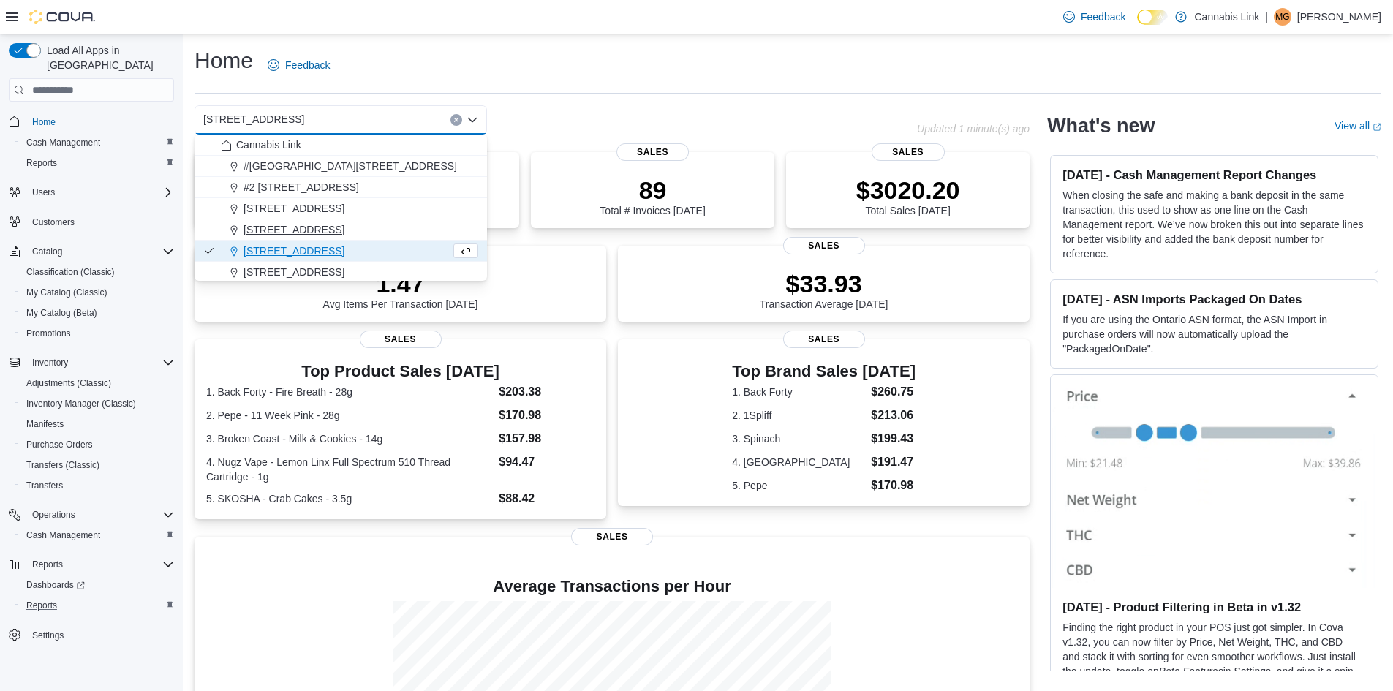
click at [327, 235] on span "[STREET_ADDRESS]" at bounding box center [294, 229] width 101 height 15
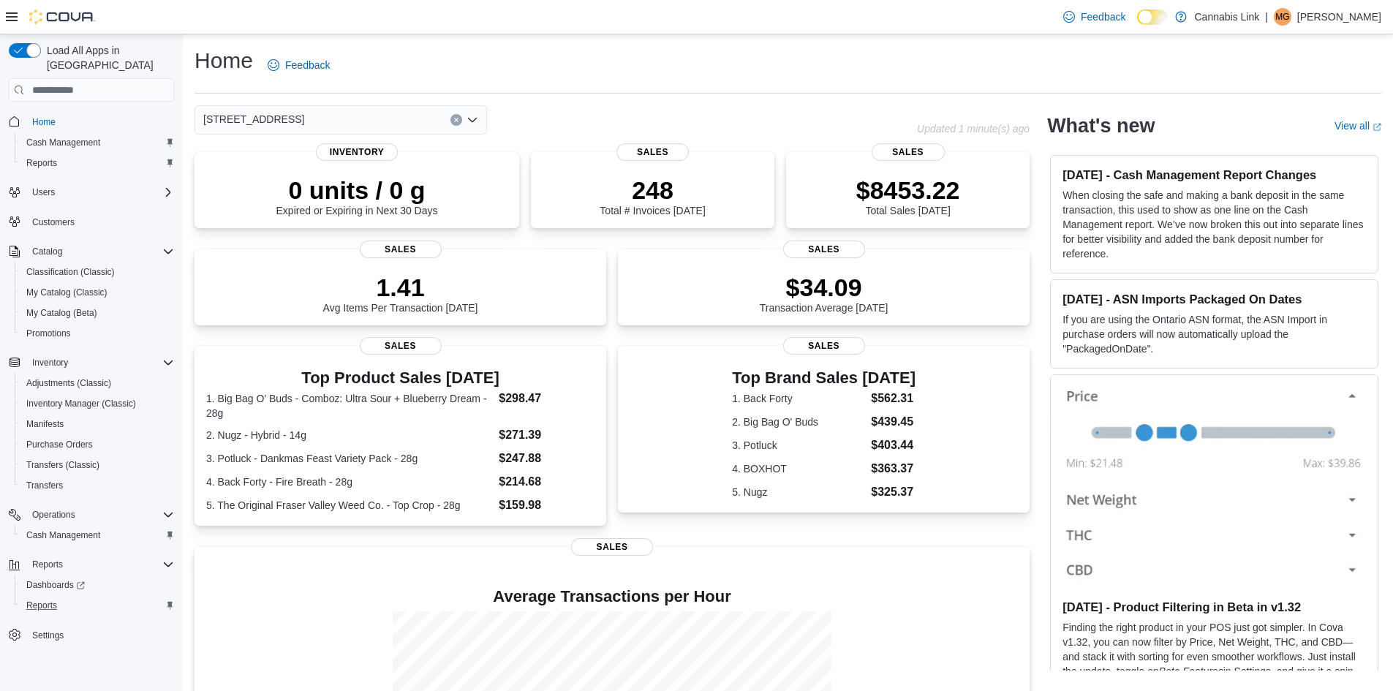
click at [342, 122] on div "[STREET_ADDRESS] Selected. [STREET_ADDRESS] Press Backspace to delete [STREET_A…" at bounding box center [341, 119] width 293 height 29
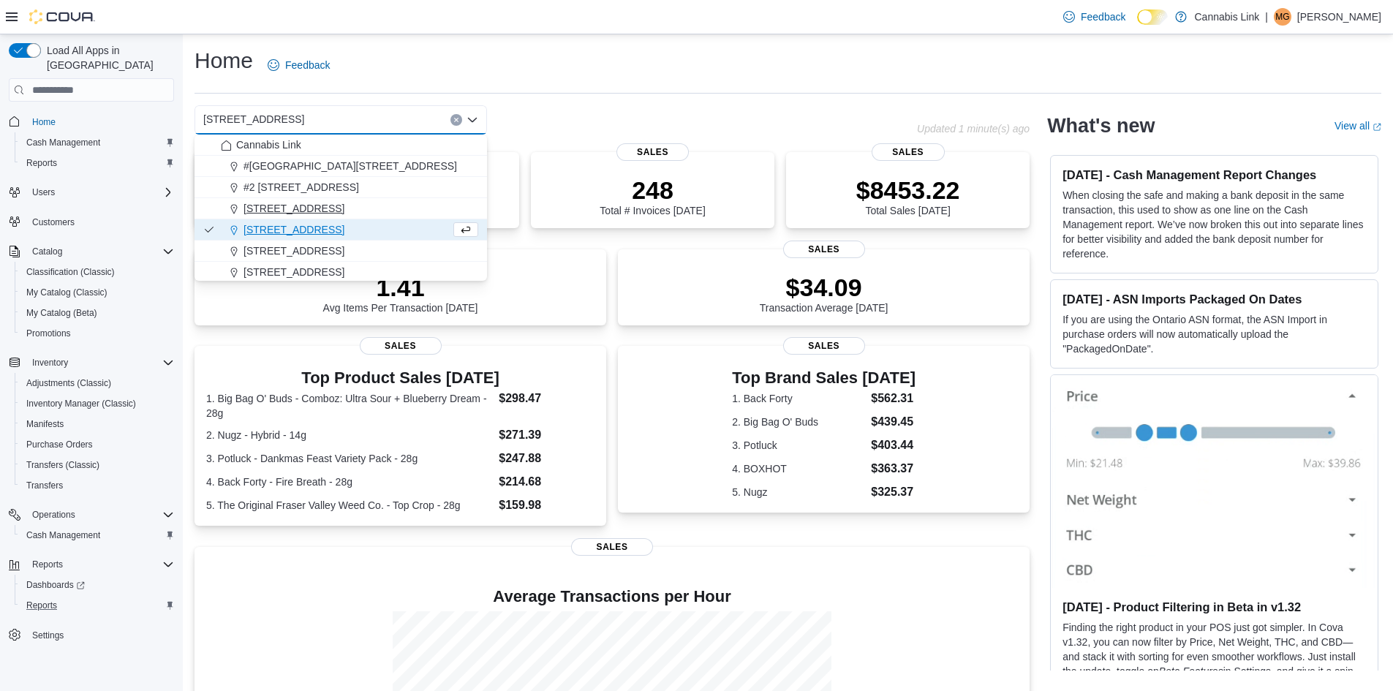
click at [344, 201] on span "[STREET_ADDRESS]" at bounding box center [294, 208] width 101 height 15
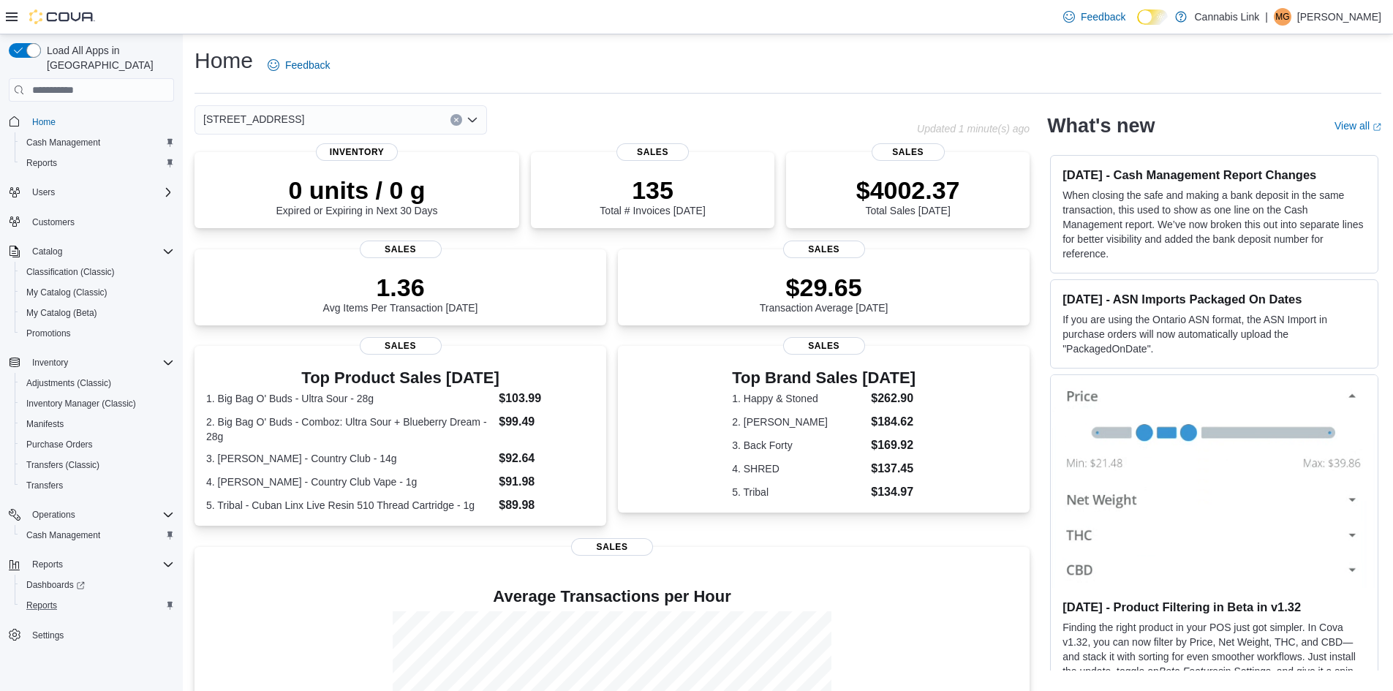
click at [351, 117] on div "[STREET_ADDRESS] Selected. [STREET_ADDRESS]. Press Backspace to delete [STREET_…" at bounding box center [341, 119] width 293 height 29
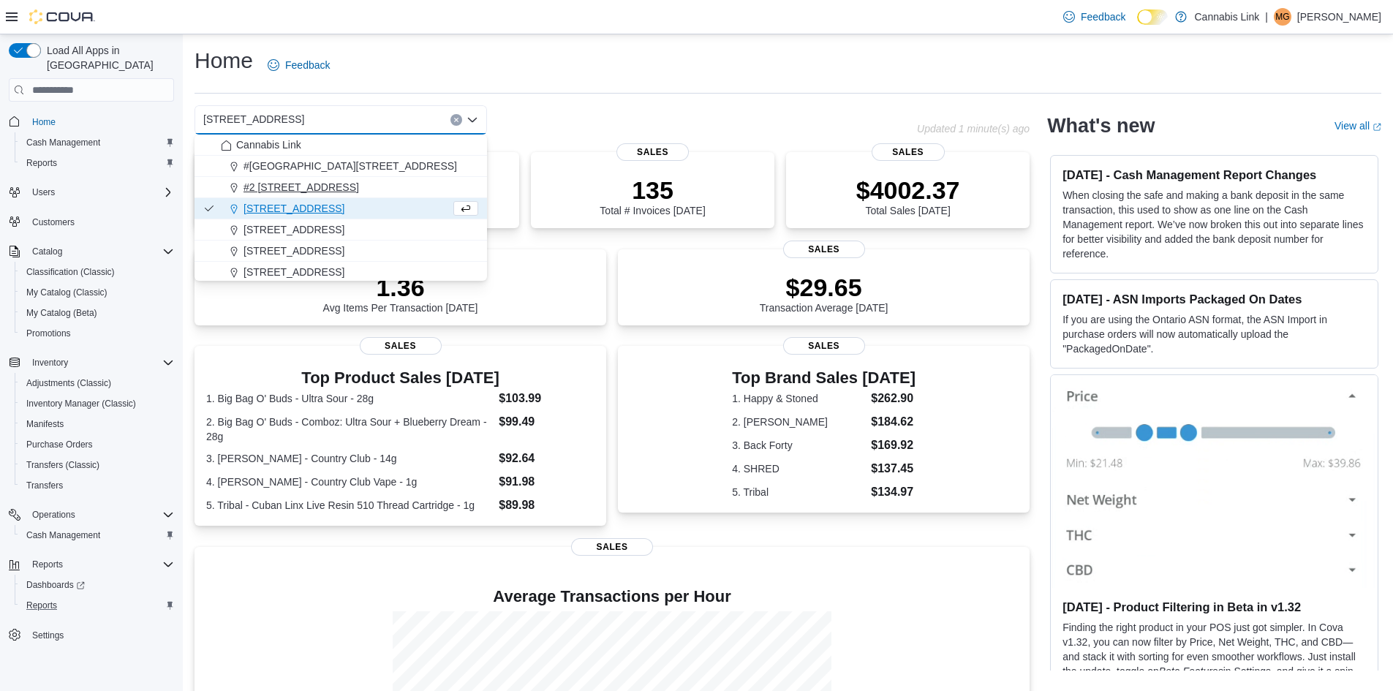
drag, startPoint x: 336, startPoint y: 184, endPoint x: 421, endPoint y: 105, distance: 114.9
click at [336, 182] on span "#2 [STREET_ADDRESS]" at bounding box center [302, 187] width 116 height 15
